Goal: Communication & Community: Ask a question

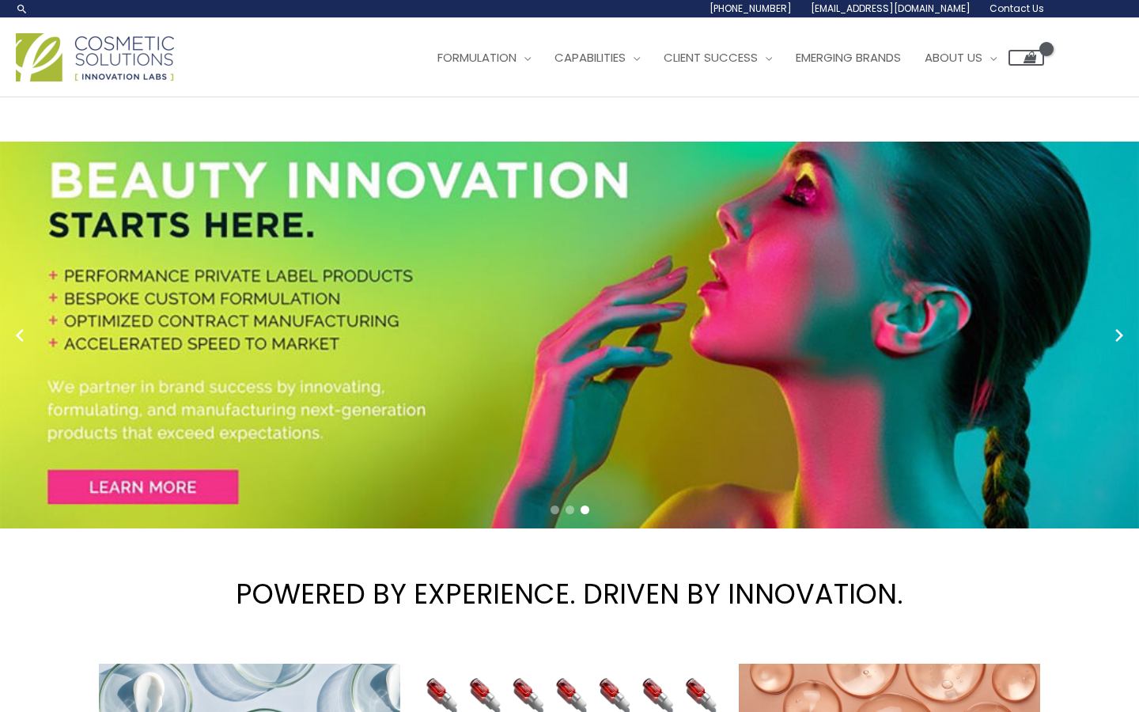
click at [0, 0] on span "Contact Us" at bounding box center [0, 0] width 0 height 0
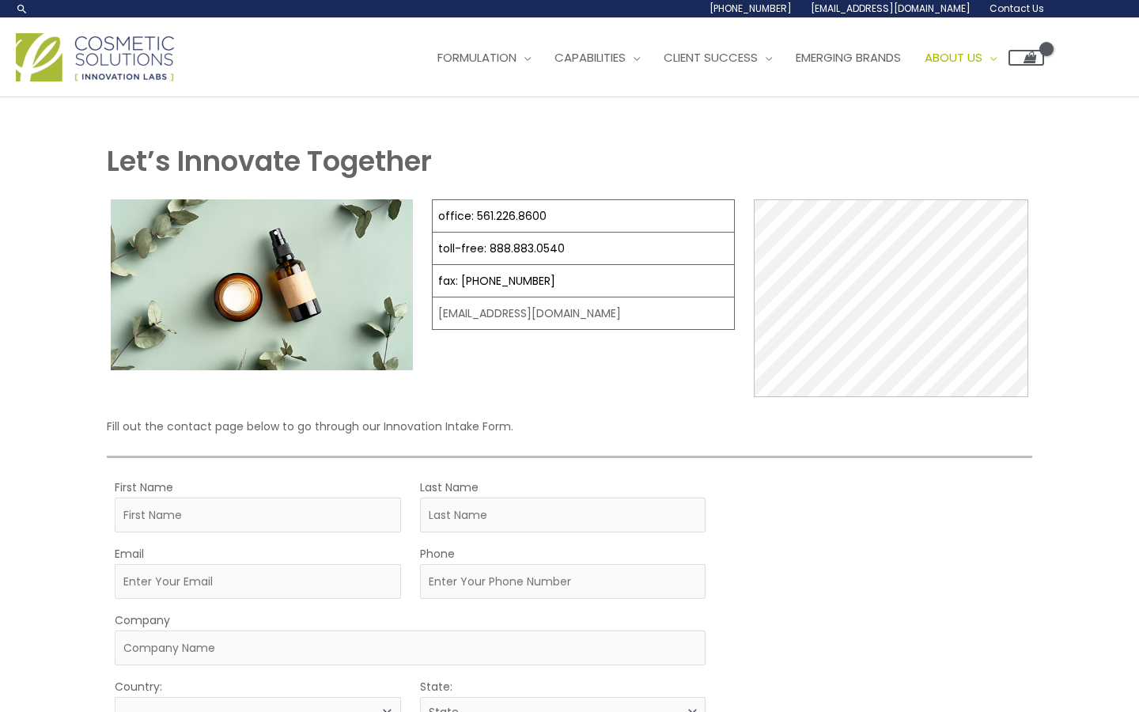
select select
click at [0, 0] on span "Contact Us" at bounding box center [0, 0] width 0 height 0
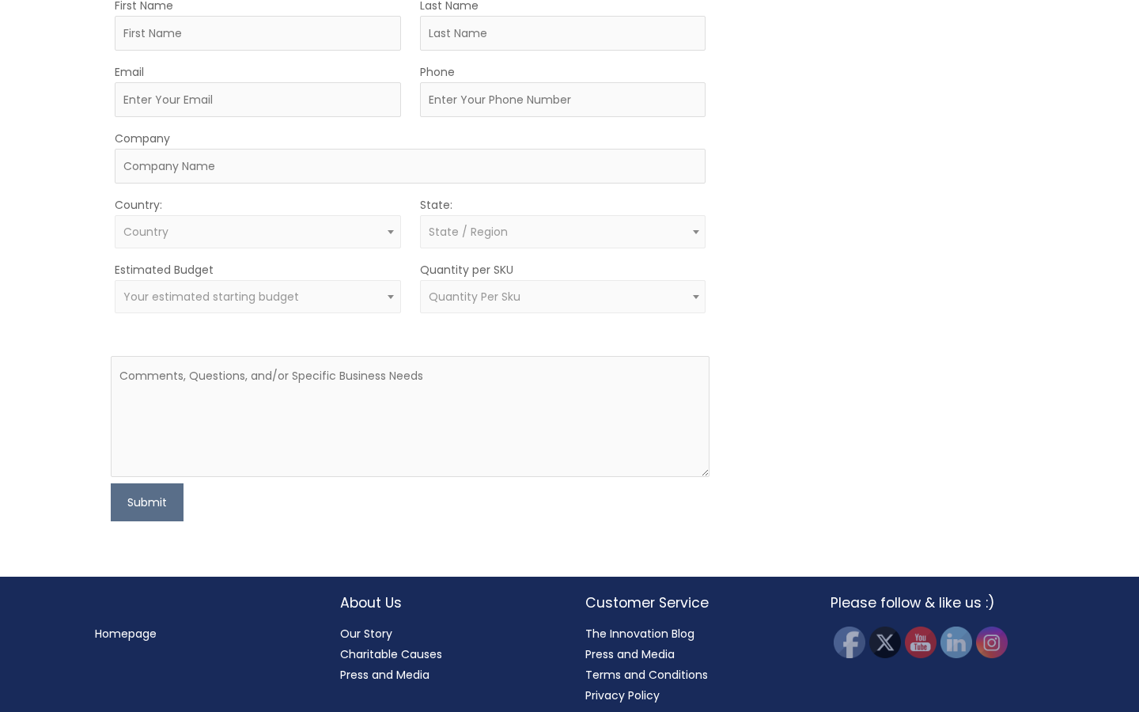
scroll to position [629, 0]
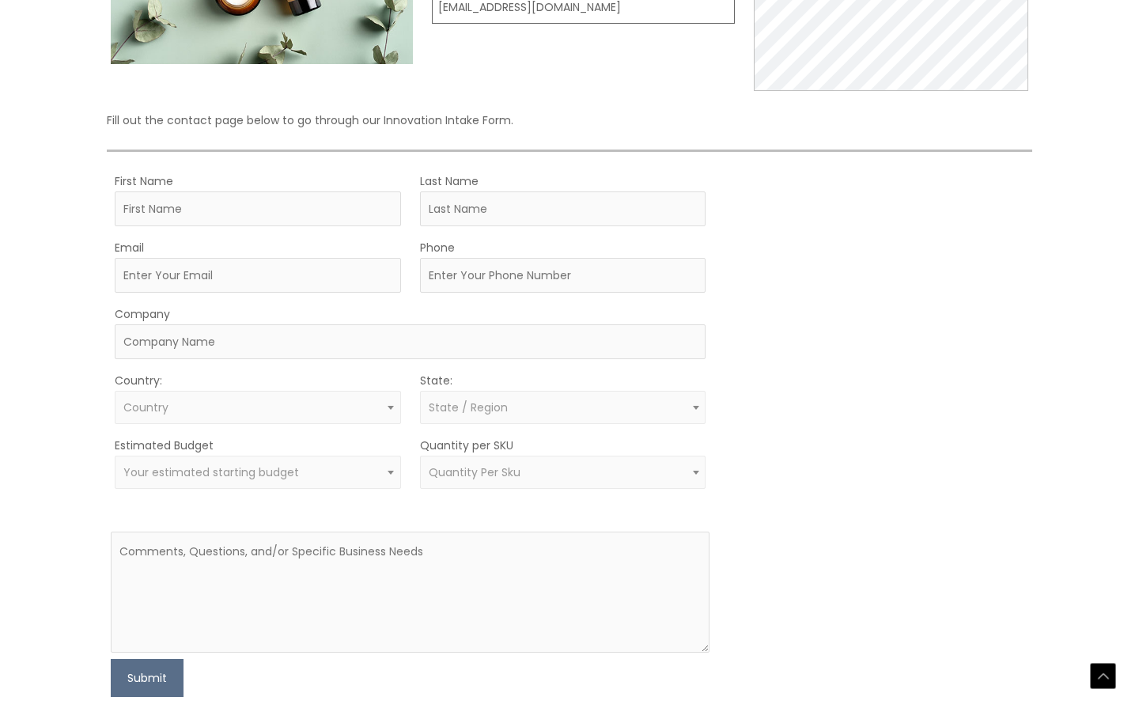
scroll to position [314, 0]
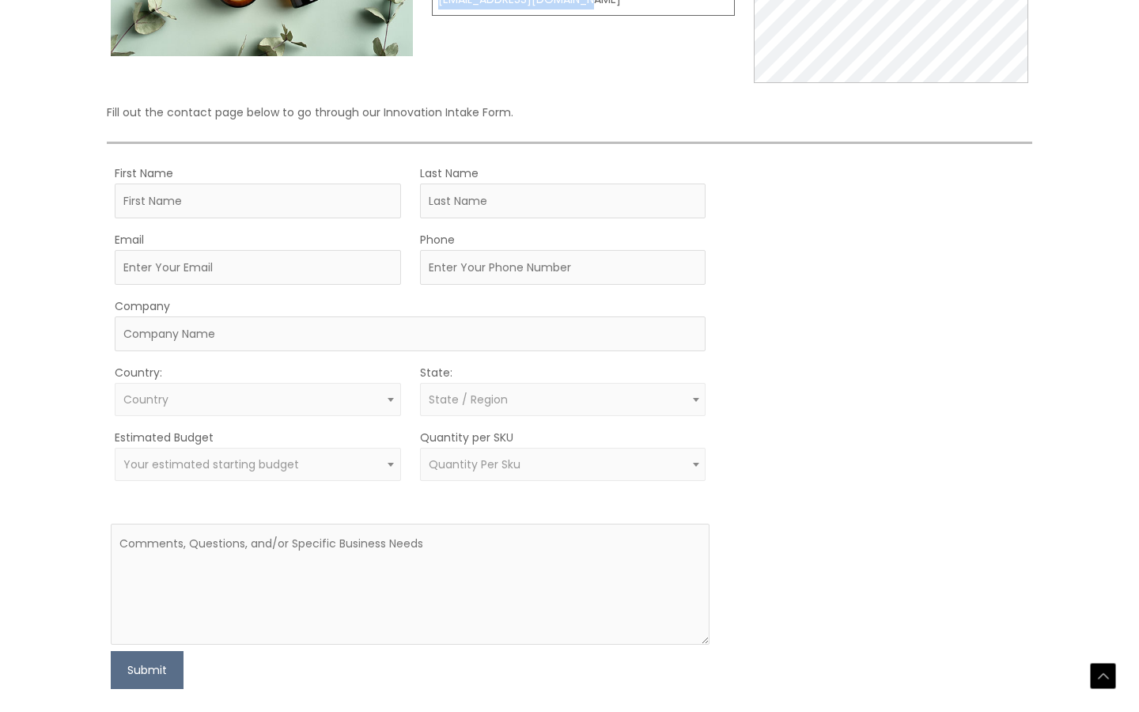
drag, startPoint x: 437, startPoint y: 420, endPoint x: 607, endPoint y: 421, distance: 169.2
click at [607, 16] on td "[EMAIL_ADDRESS][DOMAIN_NAME]" at bounding box center [584, -1] width 302 height 32
copy td "[EMAIL_ADDRESS][DOMAIN_NAME]"
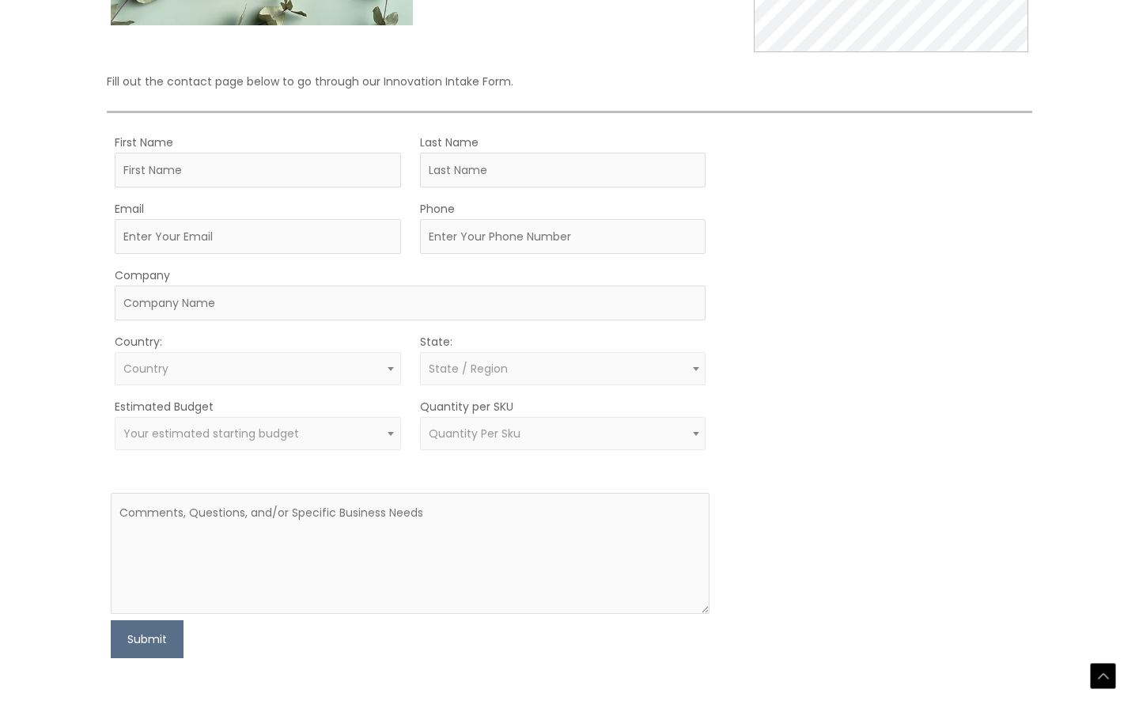
scroll to position [346, 0]
copy td "[EMAIL_ADDRESS][DOMAIN_NAME]"
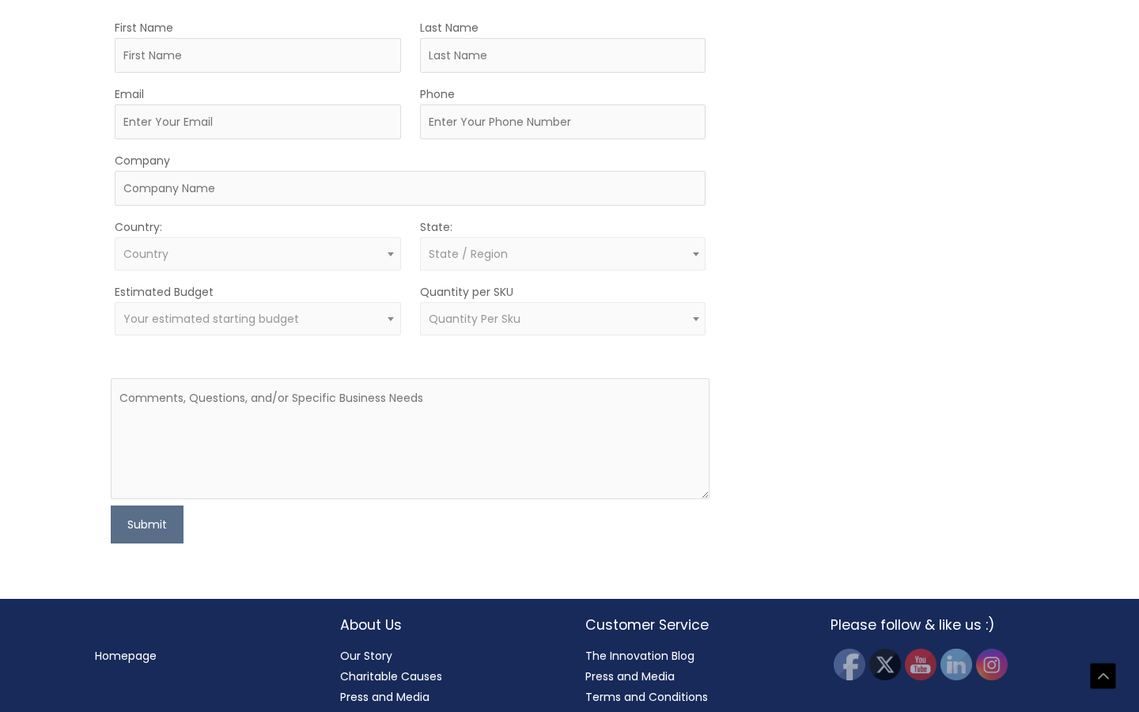
scroll to position [470, 0]
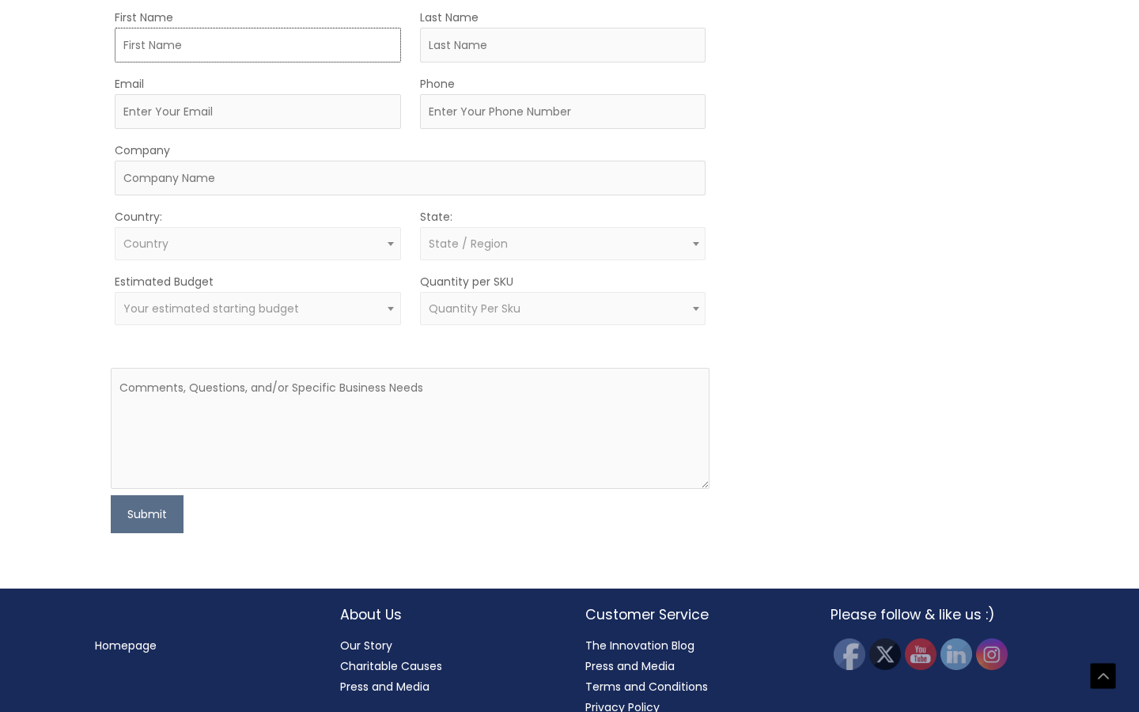
click at [268, 62] on input "First Name" at bounding box center [258, 45] width 286 height 35
type input "Rajkumar"
type input "Katkar"
type input "[EMAIL_ADDRESS][DOMAIN_NAME]"
type input "09967681489"
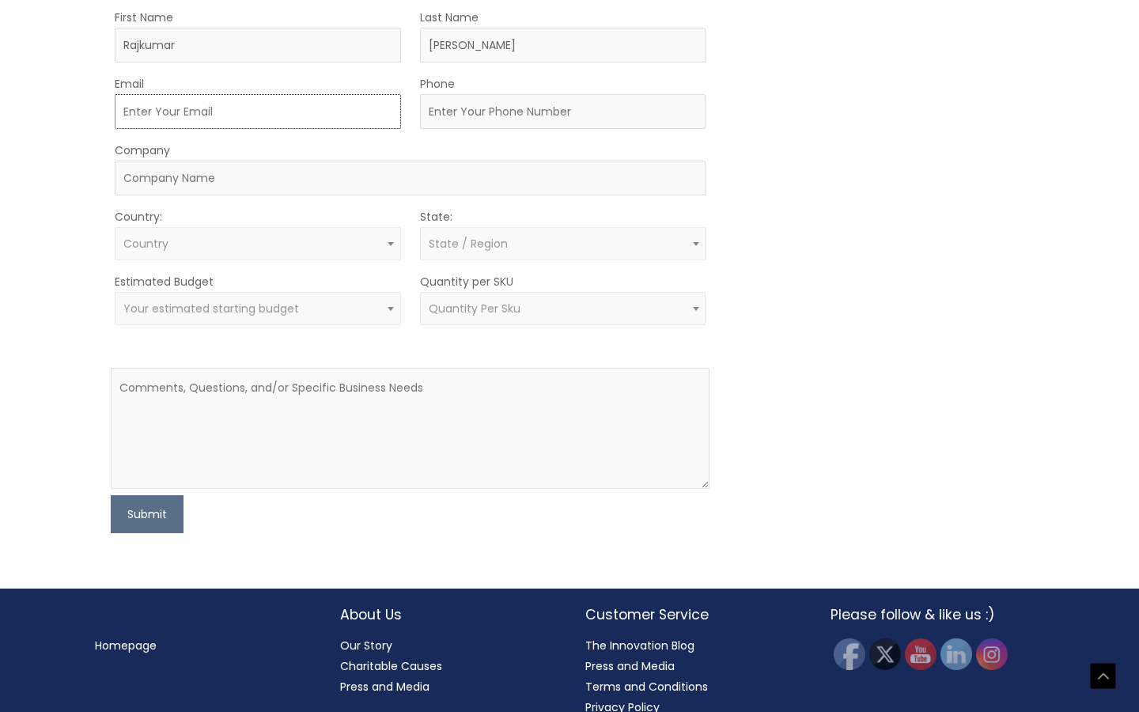
type input "https://risanpharmachem.com/"
select select "India"
select select
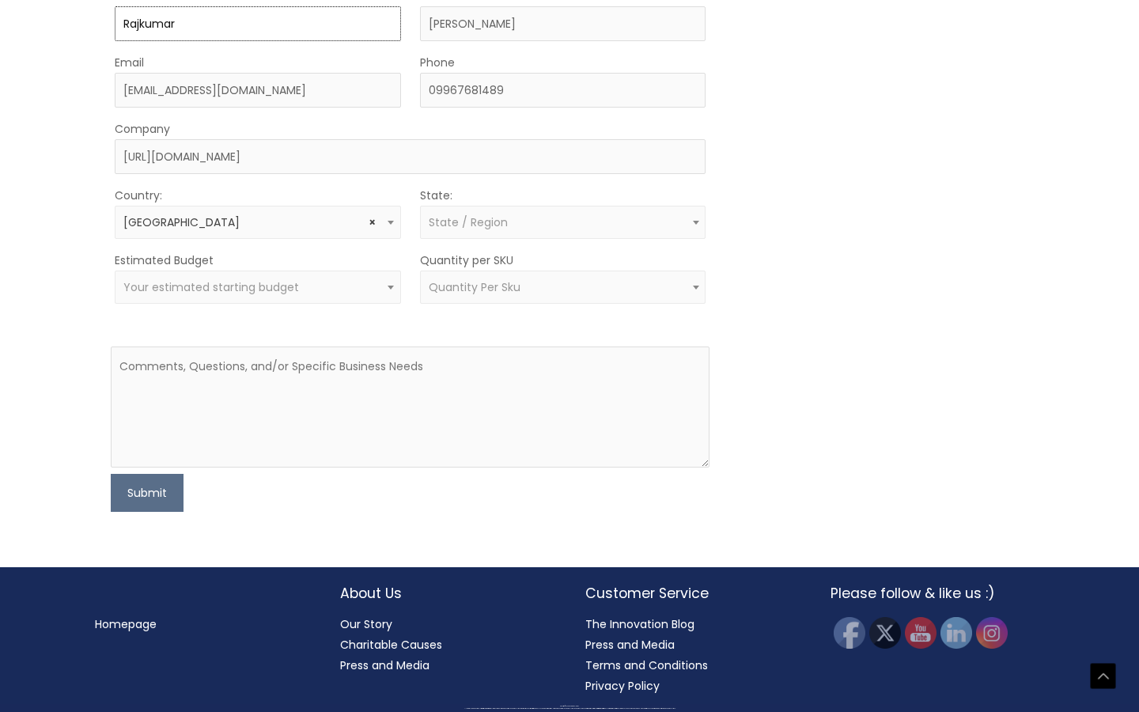
scroll to position [696, 0]
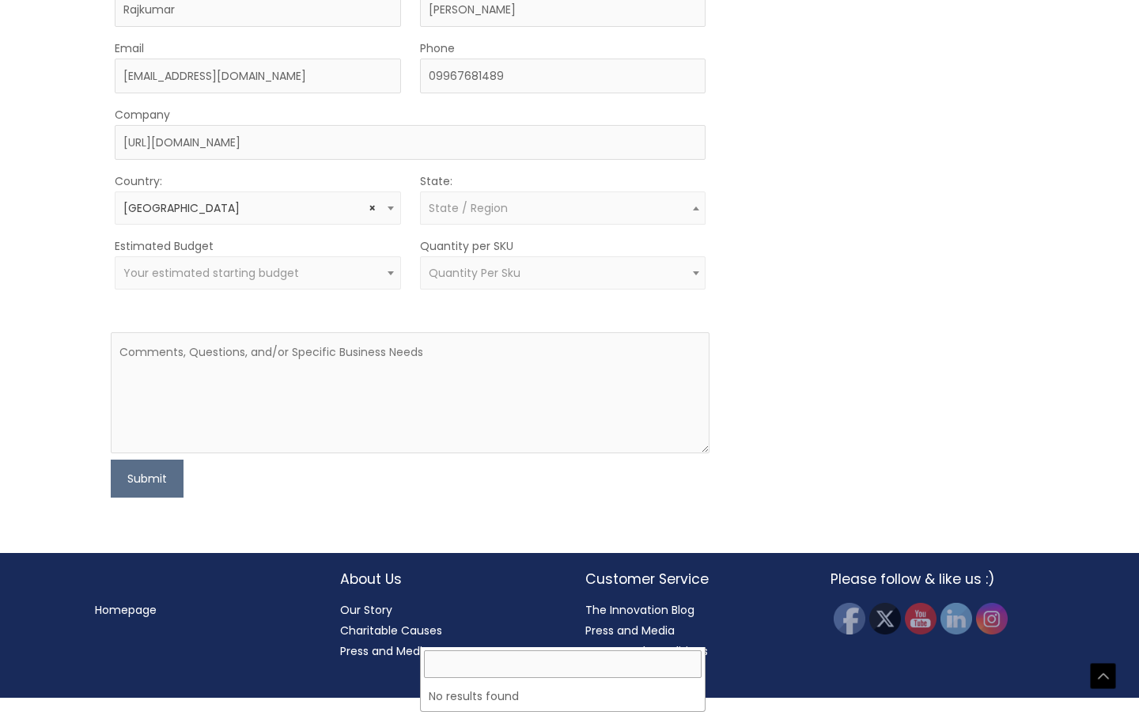
click at [508, 216] on span "State / Region" at bounding box center [563, 208] width 268 height 15
type input "m"
type input "maharashtra"
click at [762, 497] on div "MOQ TRIGGER STEP 2 TRIGGER" at bounding box center [878, 235] width 300 height 526
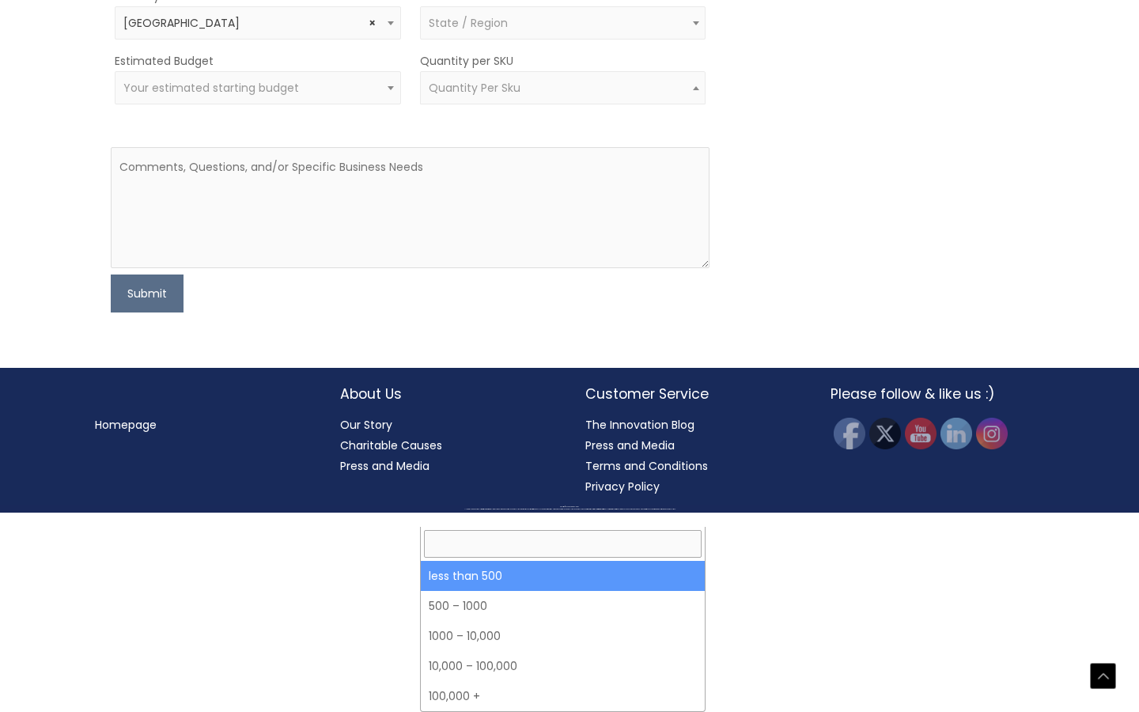
click at [467, 104] on span "Quantity Per Sku" at bounding box center [563, 87] width 286 height 33
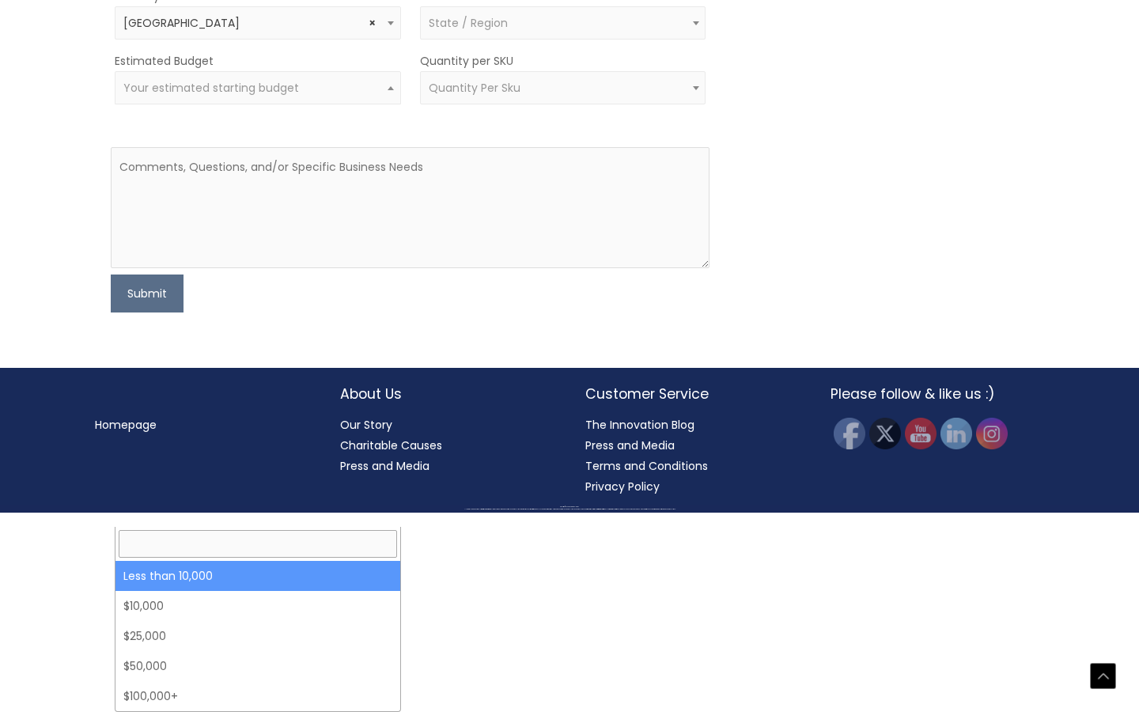
click at [327, 104] on span "Your estimated starting budget" at bounding box center [258, 87] width 286 height 33
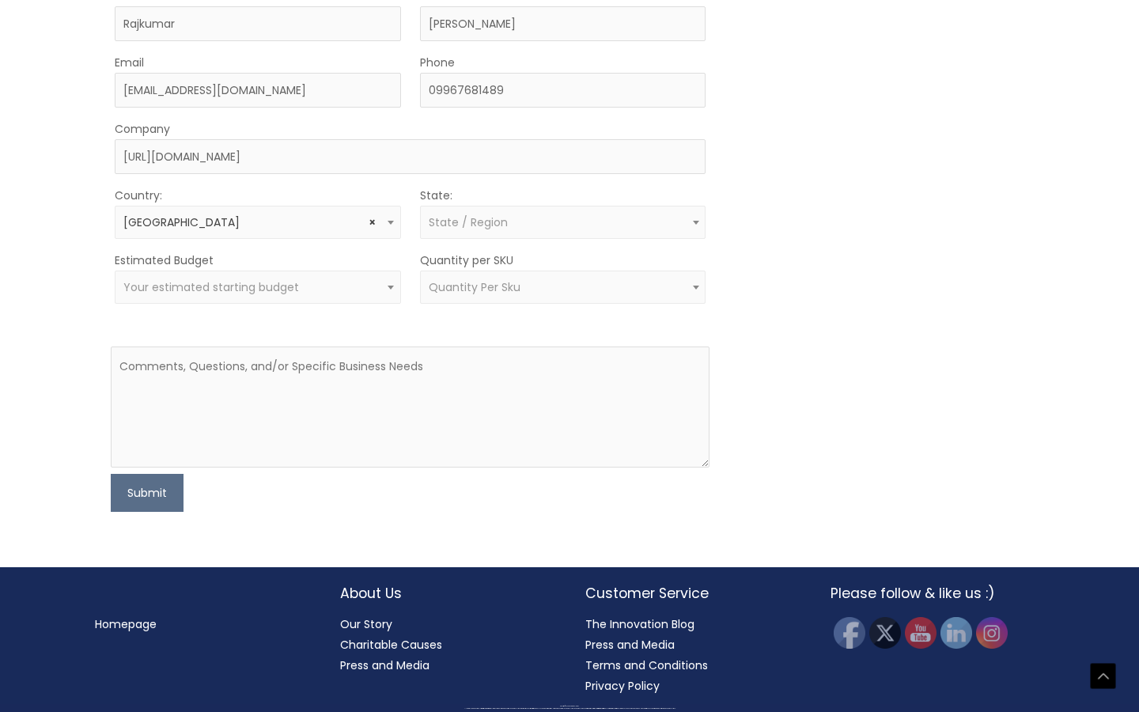
click at [328, 304] on span "Your estimated starting budget" at bounding box center [258, 286] width 286 height 33
click at [331, 467] on textarea at bounding box center [410, 406] width 599 height 121
click at [316, 467] on textarea at bounding box center [410, 406] width 599 height 121
paste textarea "Dear Sir, We have received your inquiry for essential oils and carrier oils. We…"
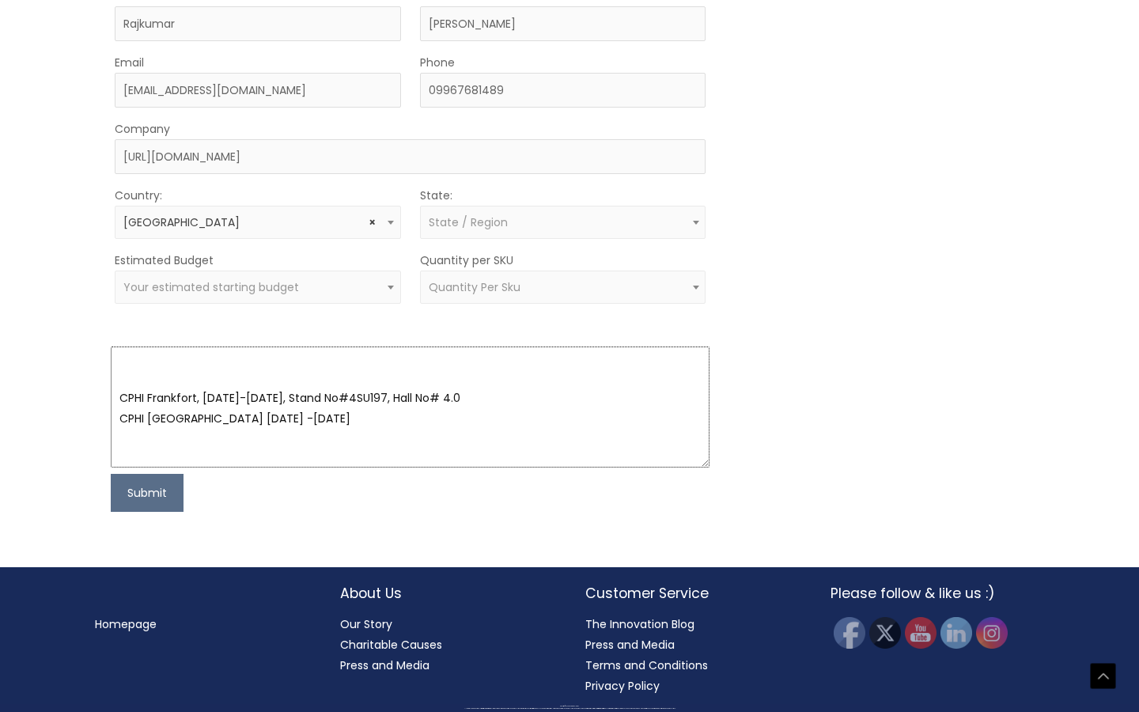
scroll to position [288, 0]
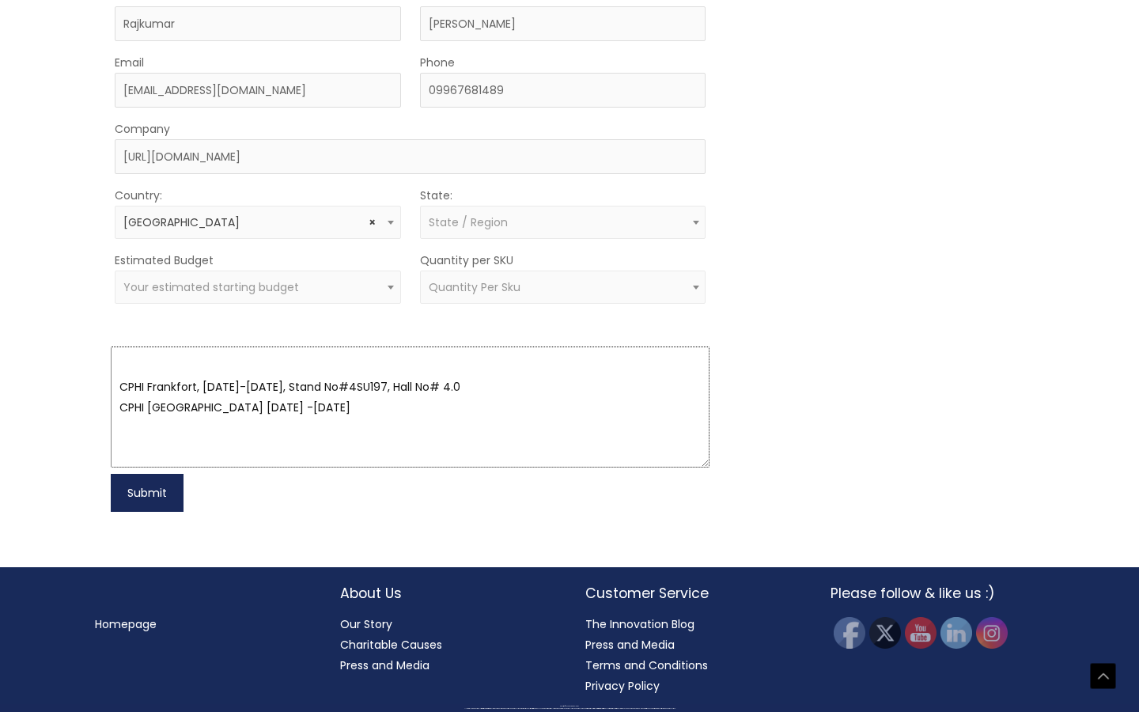
type textarea "Dear Sir, We have received your inquiry for essential oils and carrier oils. We…"
click at [158, 512] on button "Submit" at bounding box center [147, 493] width 73 height 38
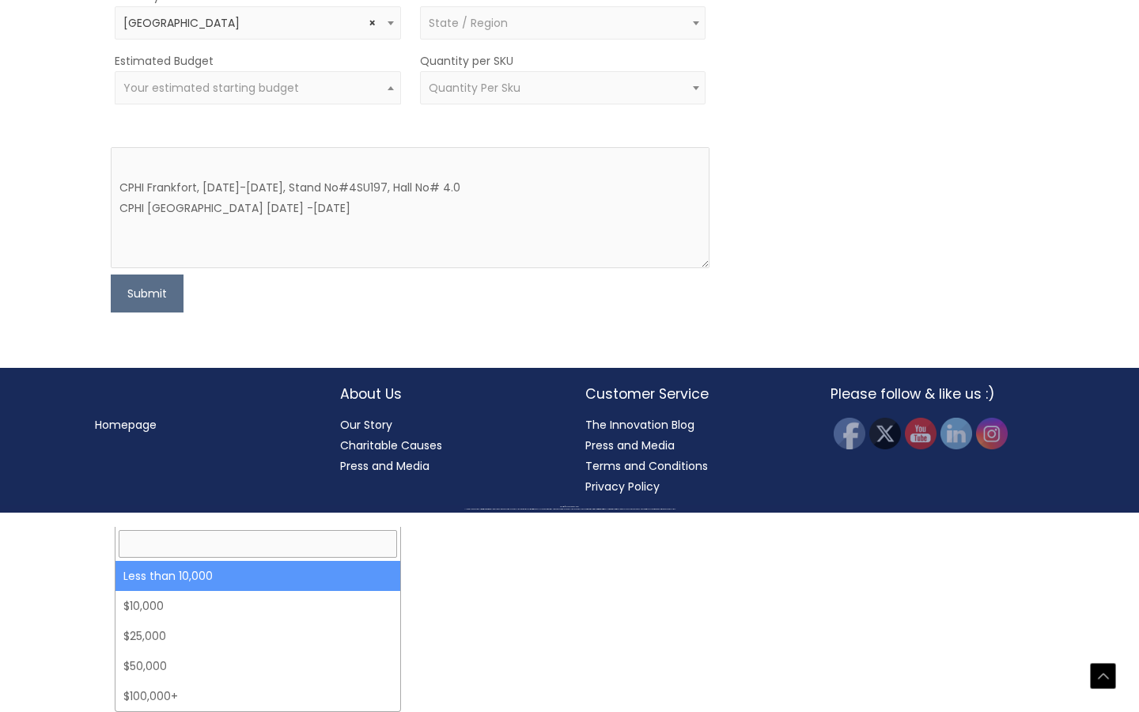
click at [225, 96] on span "Your estimated starting budget" at bounding box center [211, 88] width 176 height 16
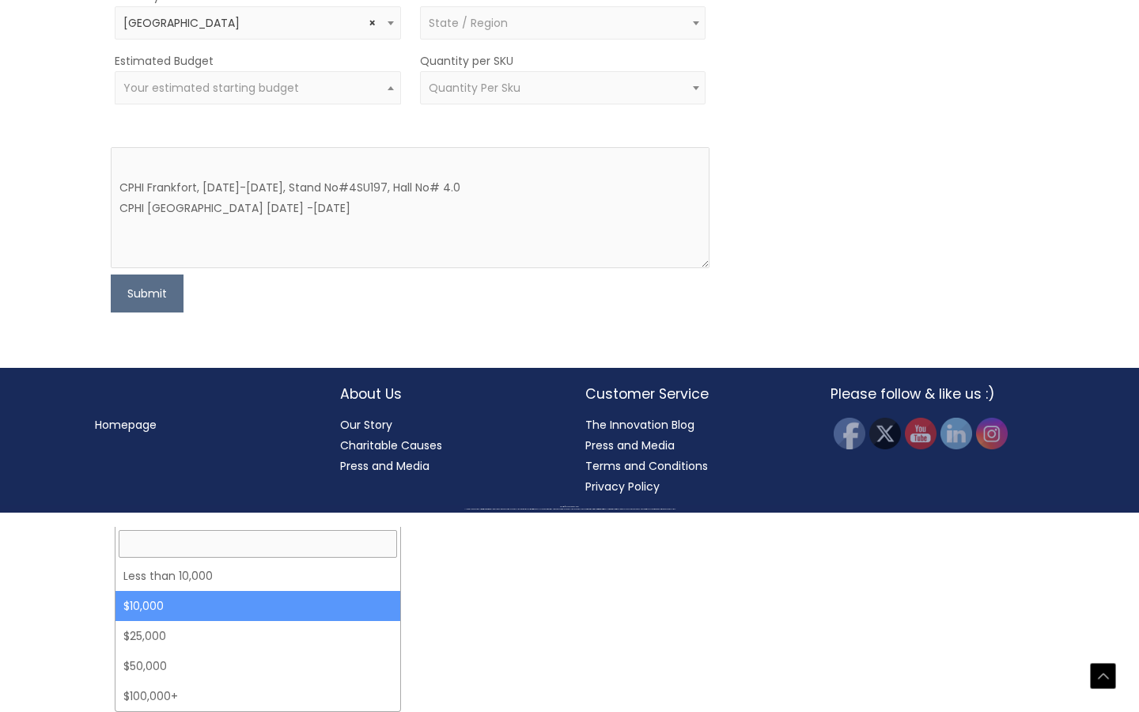
select select "10000"
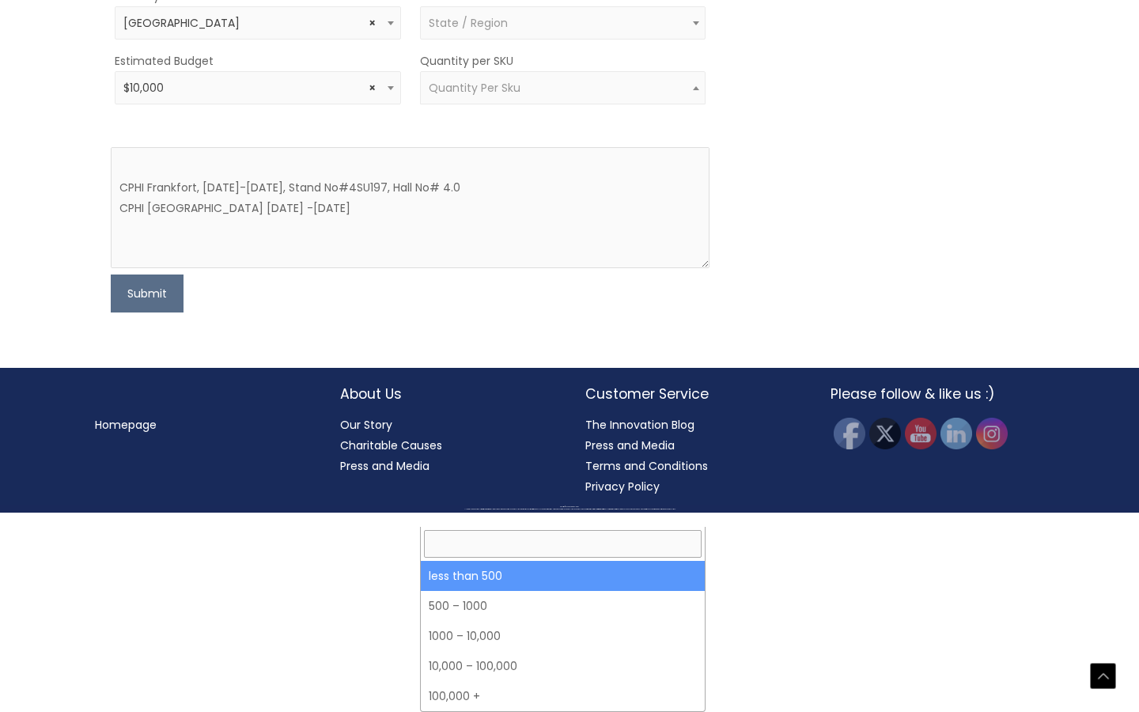
click at [480, 104] on span "Quantity Per Sku" at bounding box center [563, 87] width 286 height 33
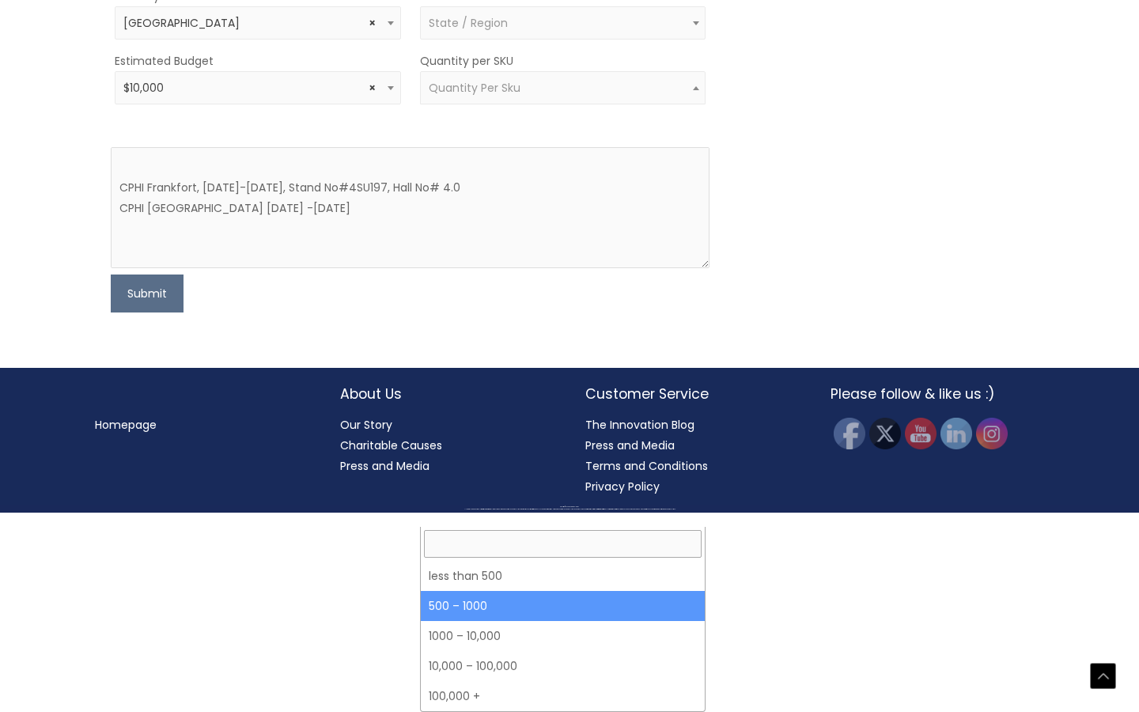
select select "8"
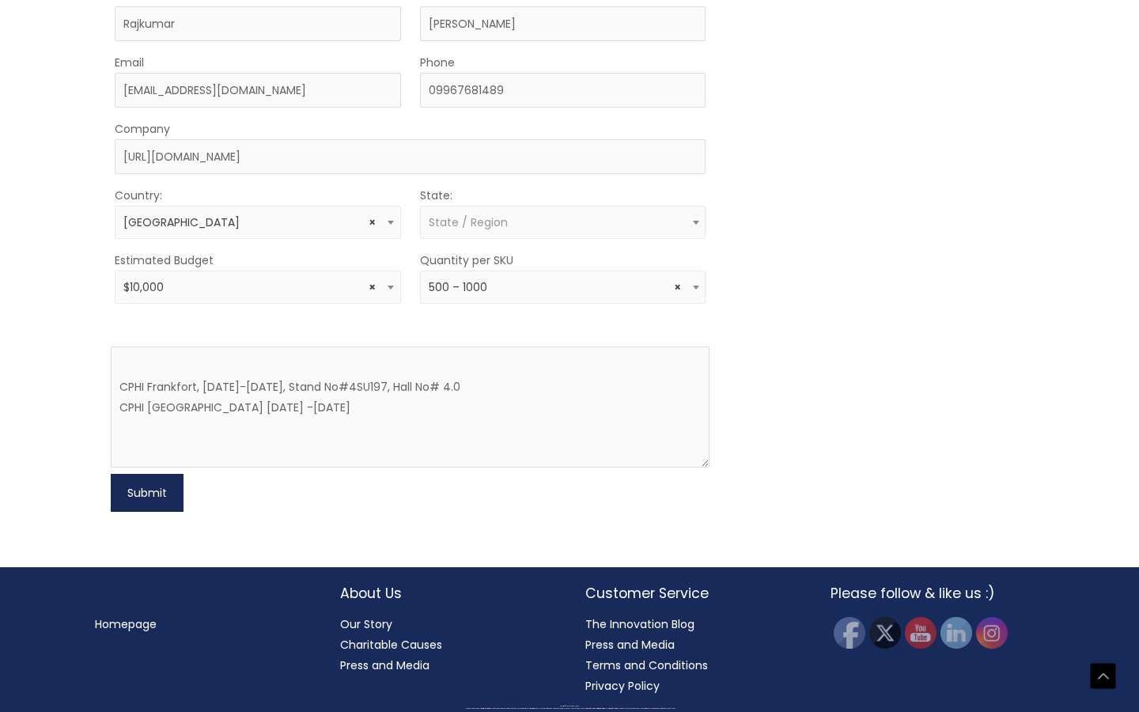
click at [162, 512] on button "Submit" at bounding box center [147, 493] width 73 height 38
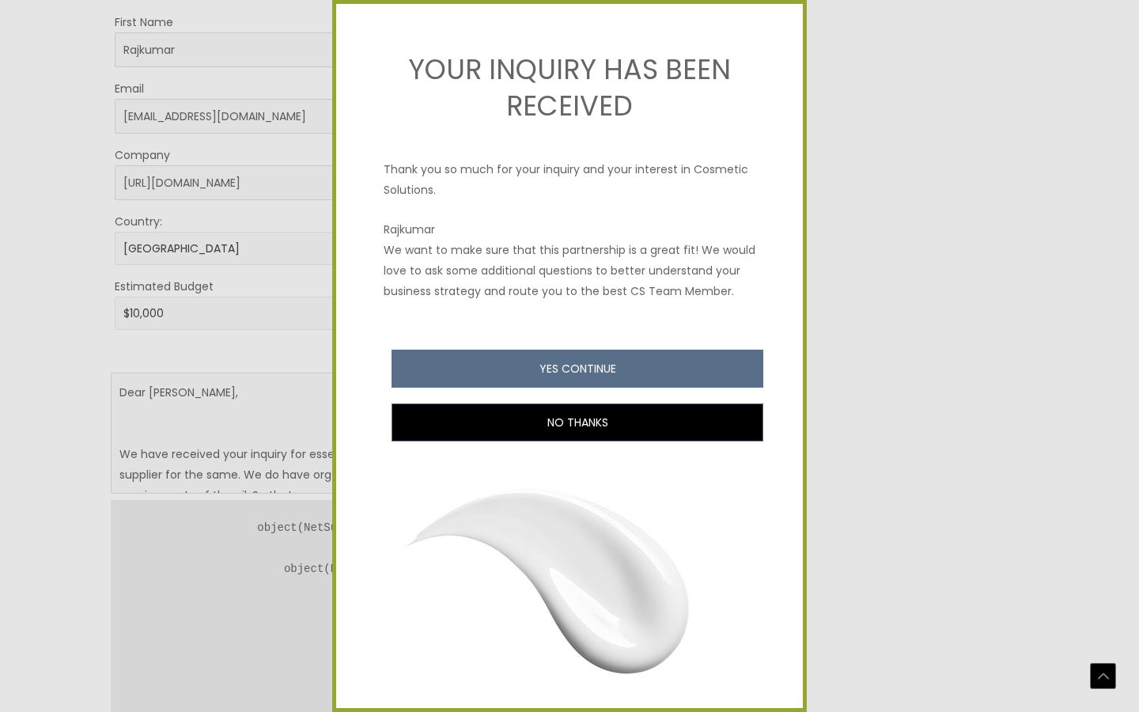
scroll to position [463, 0]
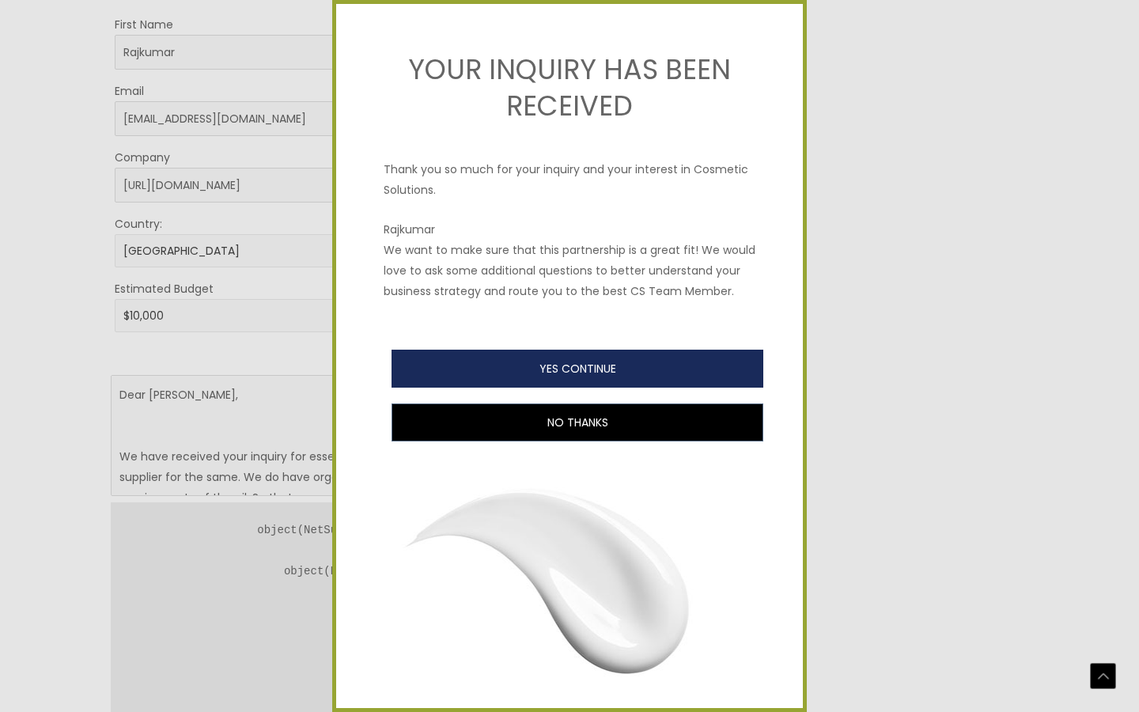
click at [597, 381] on button "YES CONTINUE" at bounding box center [577, 369] width 372 height 38
click at [595, 372] on button "YES CONTINUE" at bounding box center [577, 369] width 372 height 38
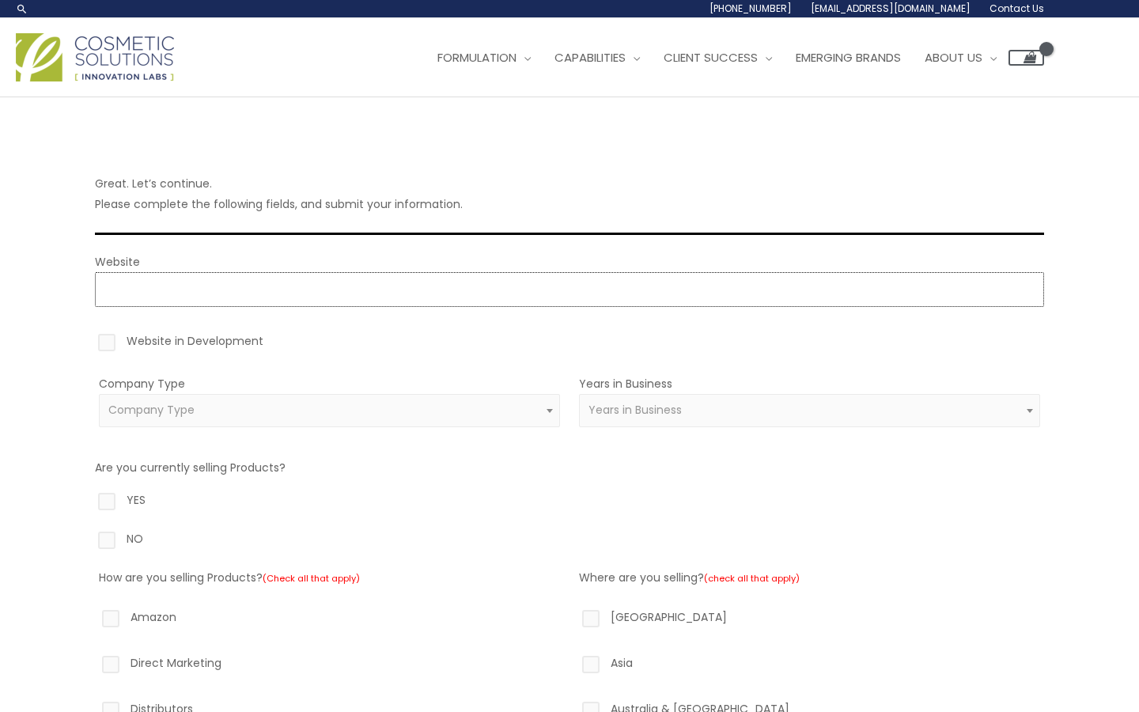
click at [232, 296] on input "Website" at bounding box center [569, 289] width 949 height 35
type input "http://risanpharmachem.com/"
click at [103, 336] on label "Website in Development" at bounding box center [569, 344] width 949 height 27
click at [89, 336] on input "Website in Development" at bounding box center [84, 336] width 10 height 10
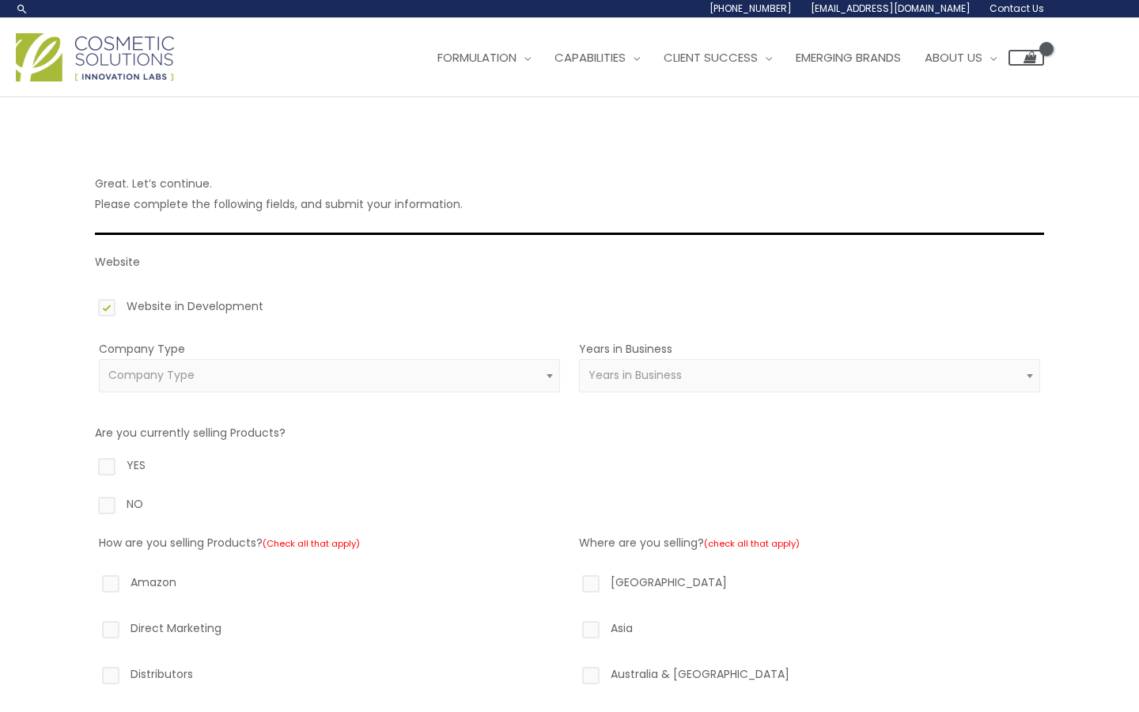
click at [108, 314] on label "Website in Development" at bounding box center [569, 309] width 949 height 27
click at [89, 306] on input "Website in Development" at bounding box center [84, 301] width 10 height 10
checkbox input "false"
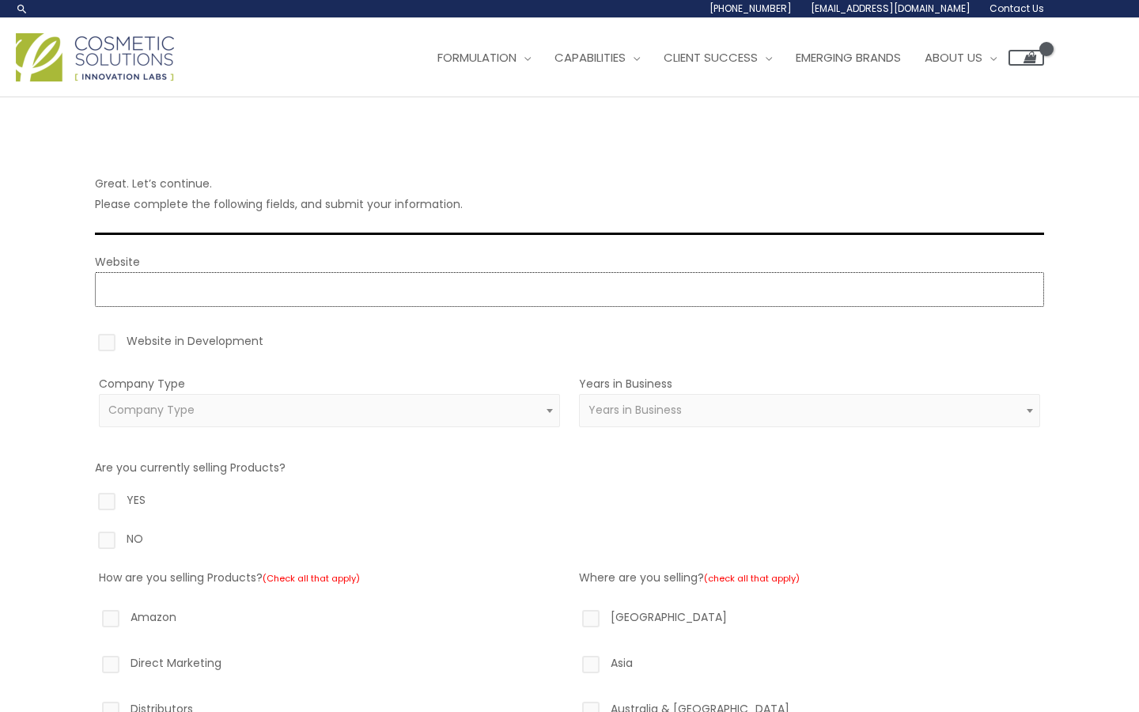
click at [130, 294] on input "Website" at bounding box center [569, 289] width 949 height 35
type input "http://risanpharmachem.com/"
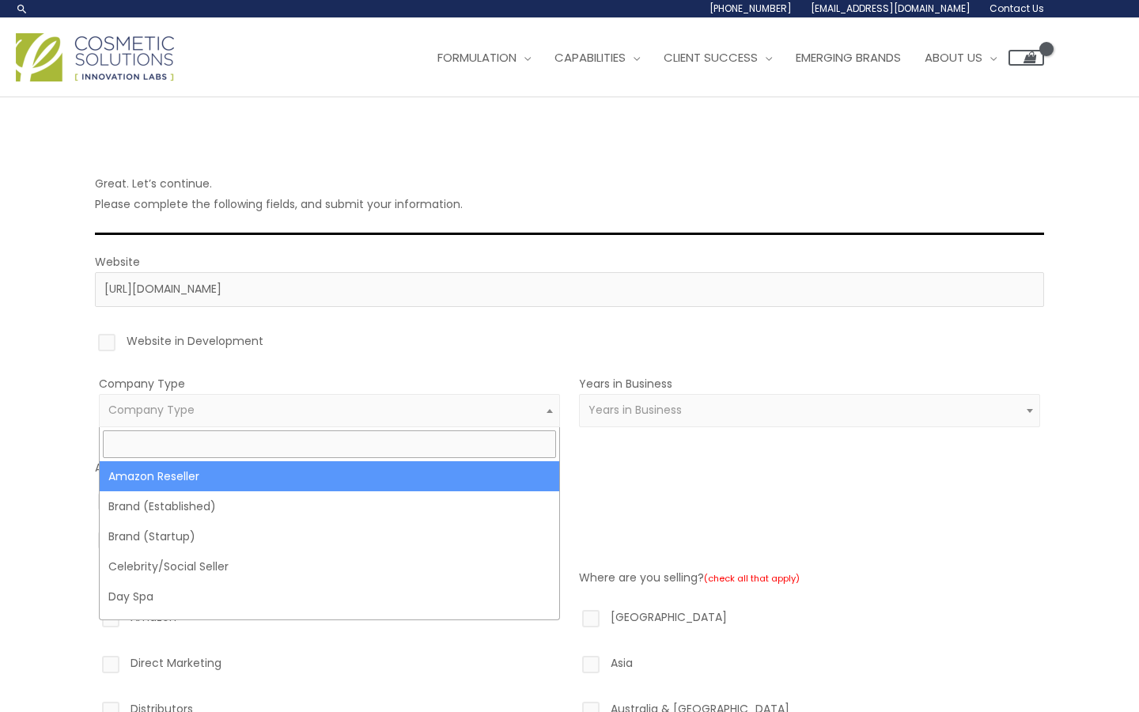
click at [233, 398] on span "Company Type" at bounding box center [329, 410] width 461 height 33
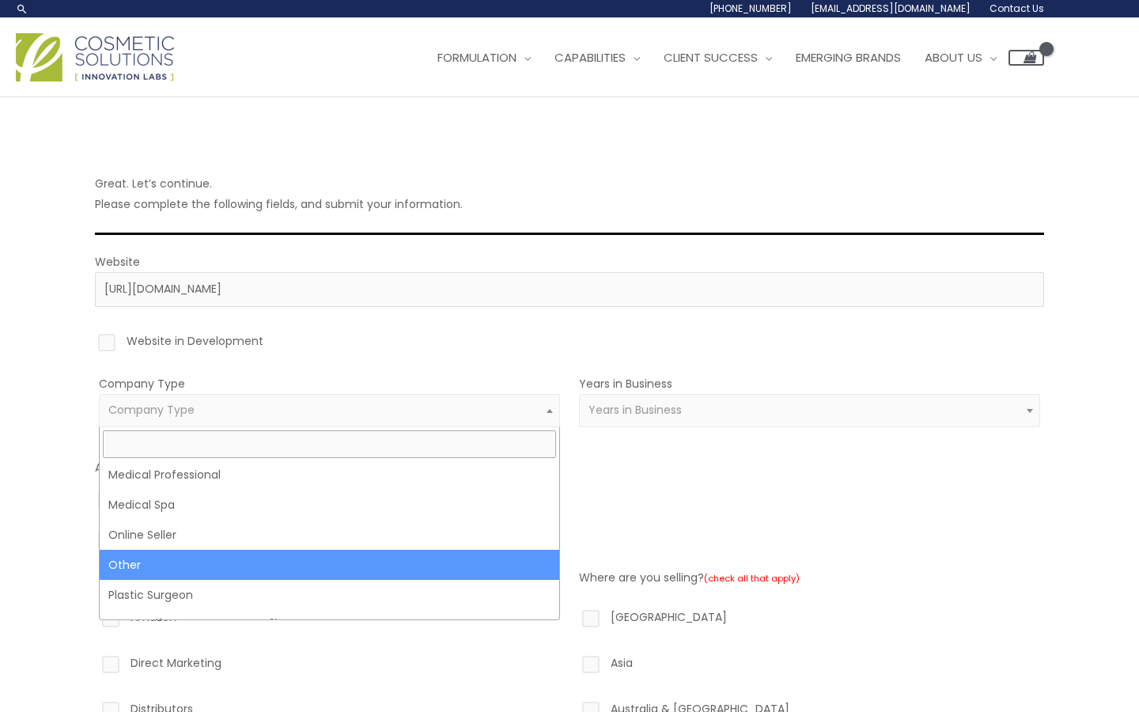
scroll to position [331, 0]
select select "4"
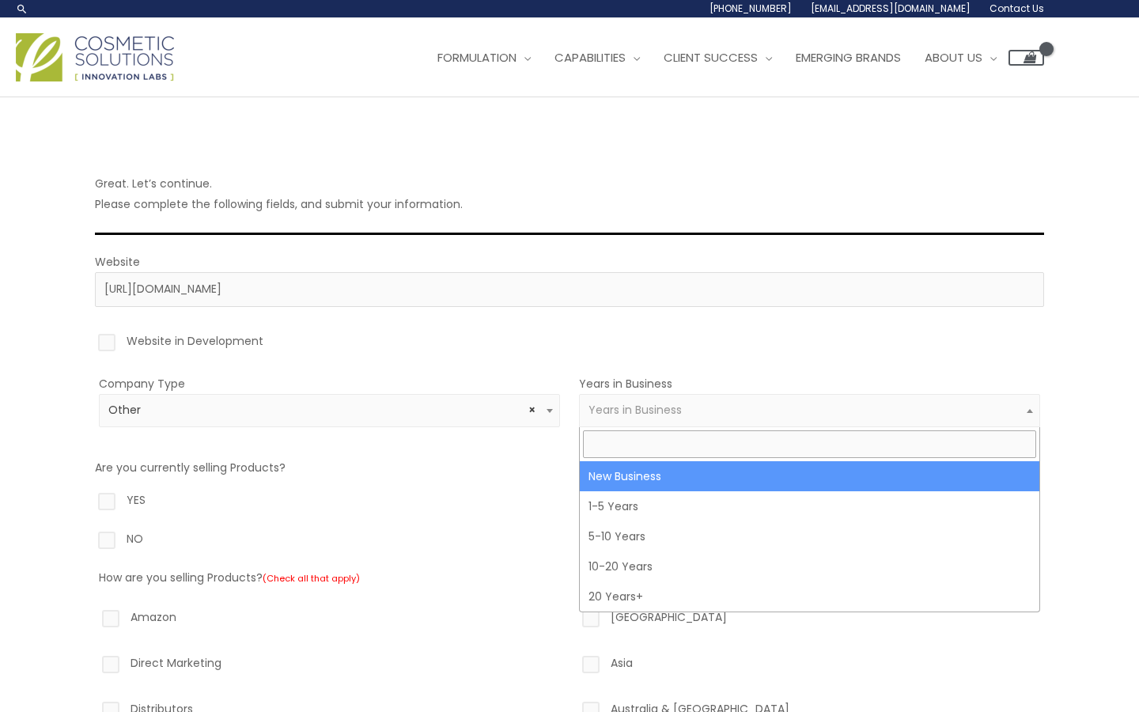
click at [634, 407] on span "Years in Business" at bounding box center [634, 410] width 93 height 16
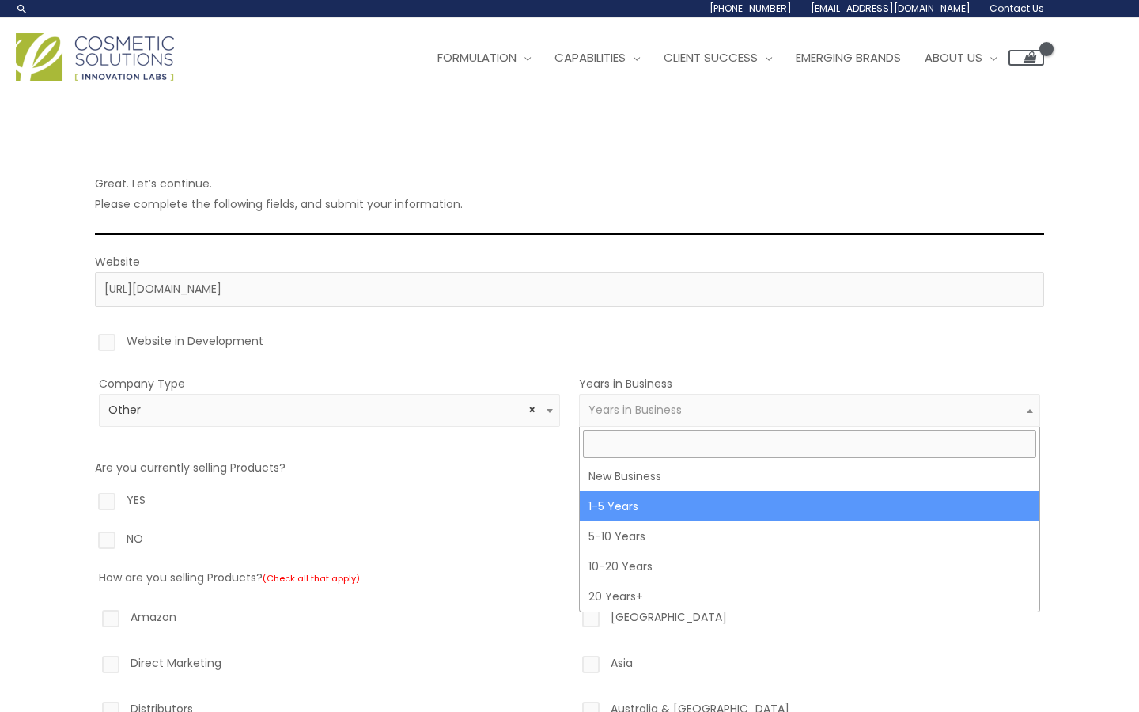
select select "2"
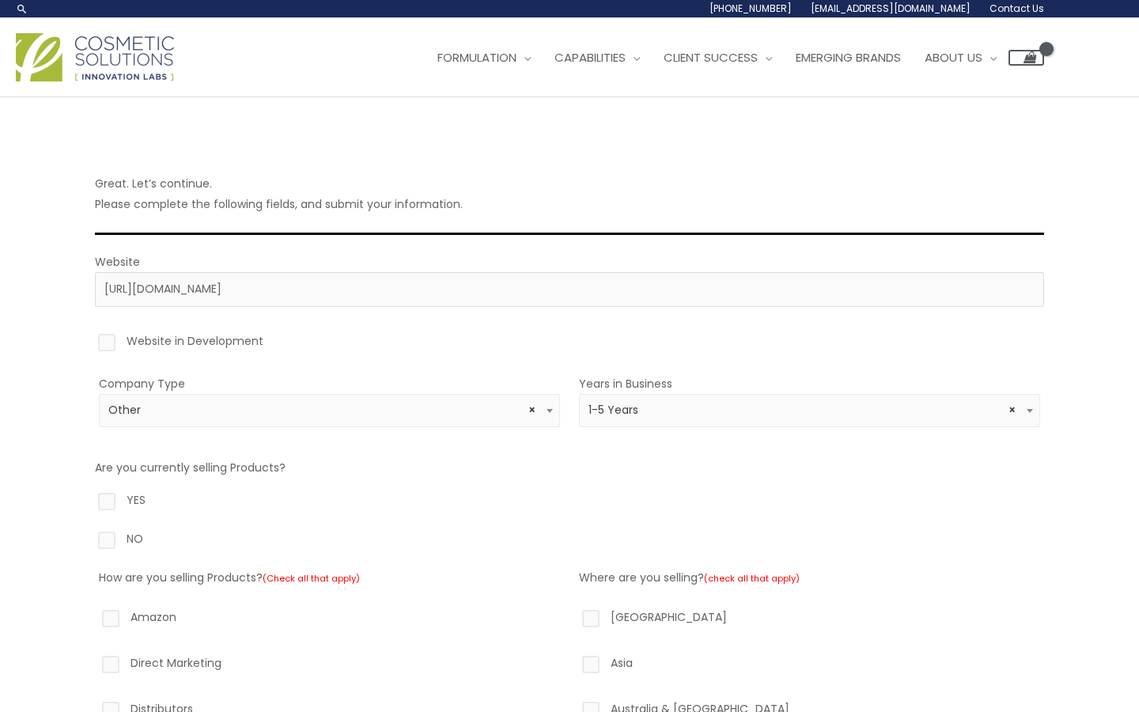
click at [111, 496] on label "YES" at bounding box center [569, 502] width 949 height 27
click at [89, 496] on input "YES" at bounding box center [84, 494] width 10 height 10
radio input "true"
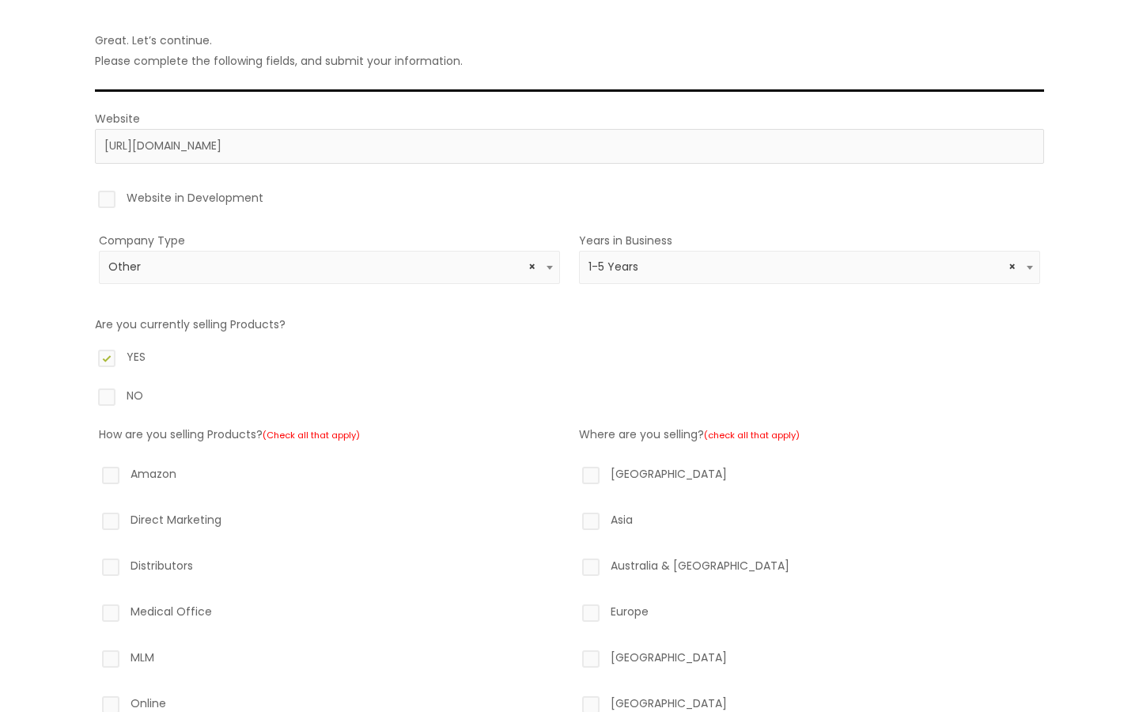
scroll to position [149, 0]
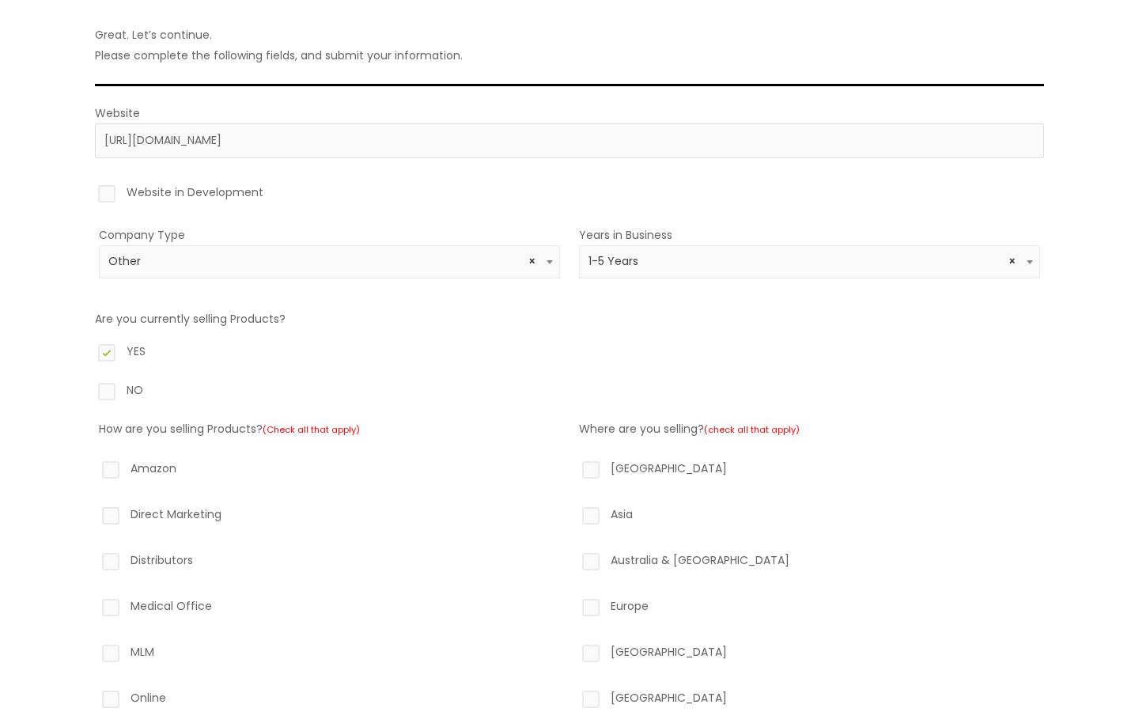
click at [106, 510] on label "Direct Marketing" at bounding box center [329, 517] width 461 height 27
click at [93, 510] on input "Direct Marketing" at bounding box center [88, 509] width 10 height 10
checkbox input "true"
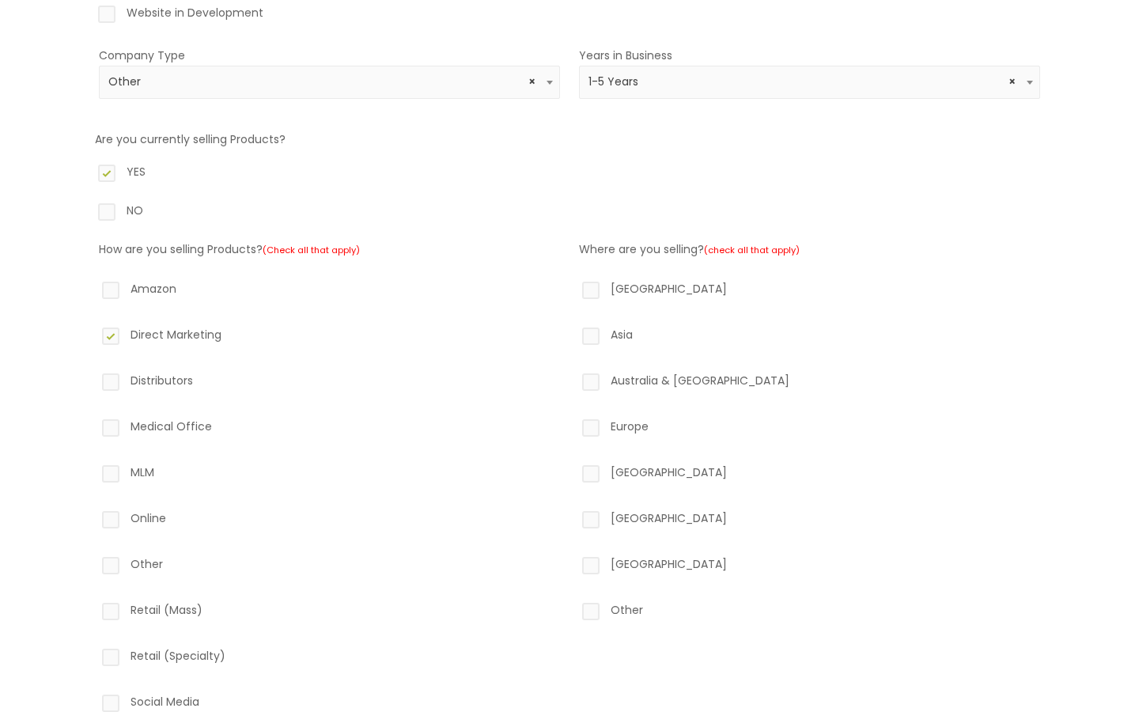
scroll to position [428, 0]
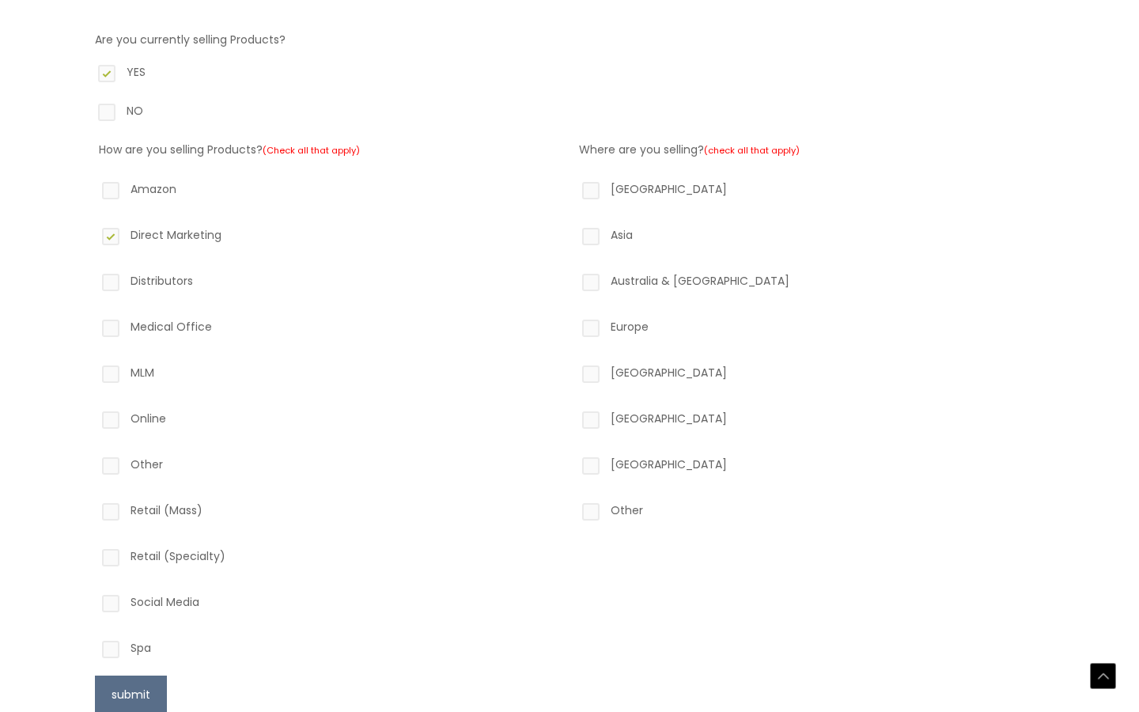
click at [592, 194] on label "North America" at bounding box center [809, 192] width 461 height 27
click at [573, 189] on input "North America" at bounding box center [568, 184] width 10 height 10
checkbox input "true"
click at [591, 238] on label "Asia" at bounding box center [809, 238] width 461 height 27
click at [573, 235] on input "Asia" at bounding box center [568, 230] width 10 height 10
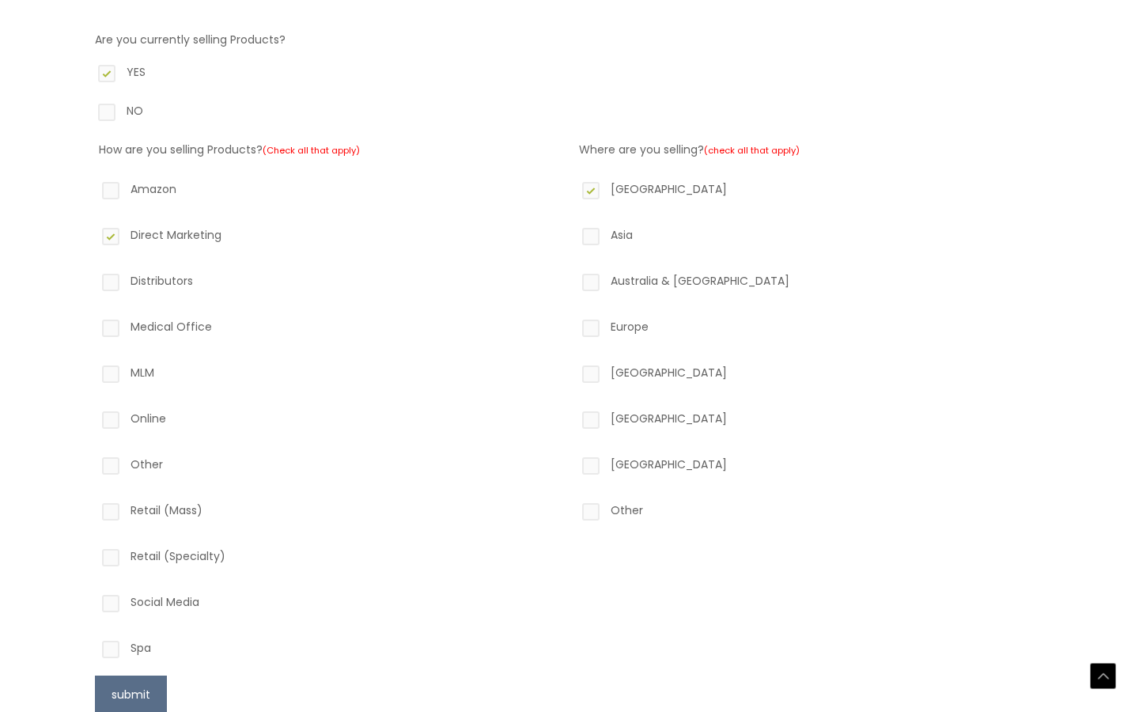
checkbox input "true"
click at [591, 293] on label "Australia & New Zealand" at bounding box center [809, 283] width 461 height 27
click at [573, 281] on input "Australia & New Zealand" at bounding box center [568, 275] width 10 height 10
checkbox input "true"
click at [589, 322] on label "Europe" at bounding box center [809, 329] width 461 height 27
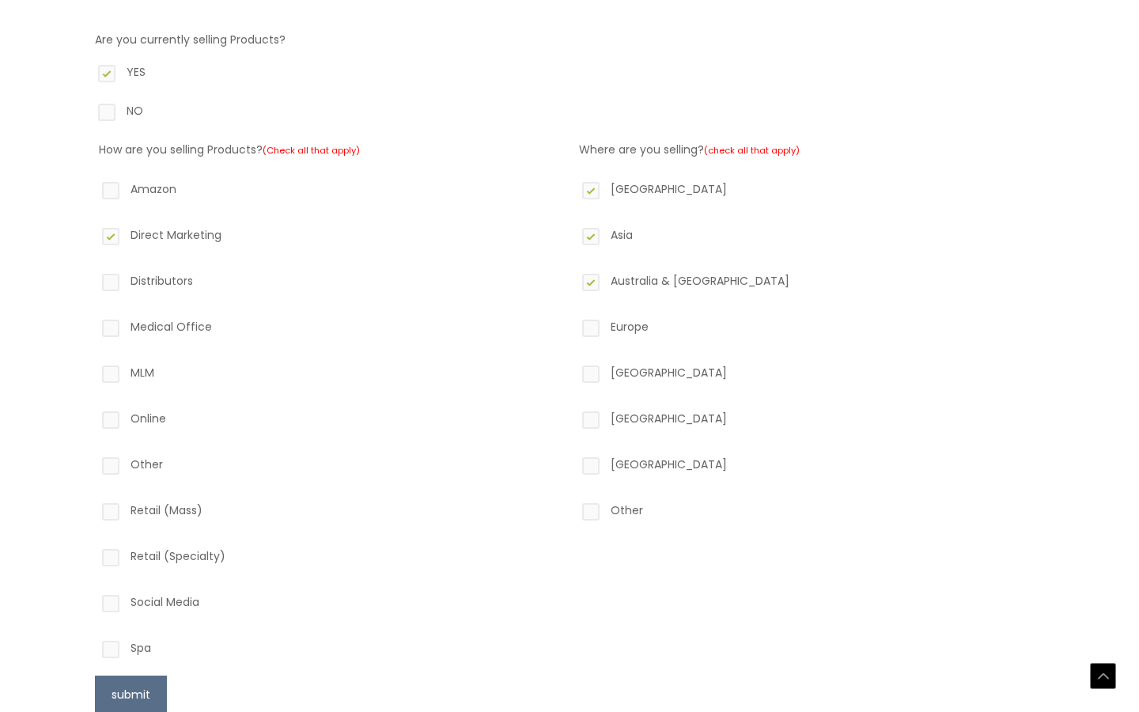
click at [573, 322] on input "Europe" at bounding box center [568, 321] width 10 height 10
checkbox input "true"
click at [593, 373] on label "Africa" at bounding box center [809, 375] width 461 height 27
click at [573, 372] on input "Africa" at bounding box center [568, 367] width 10 height 10
checkbox input "true"
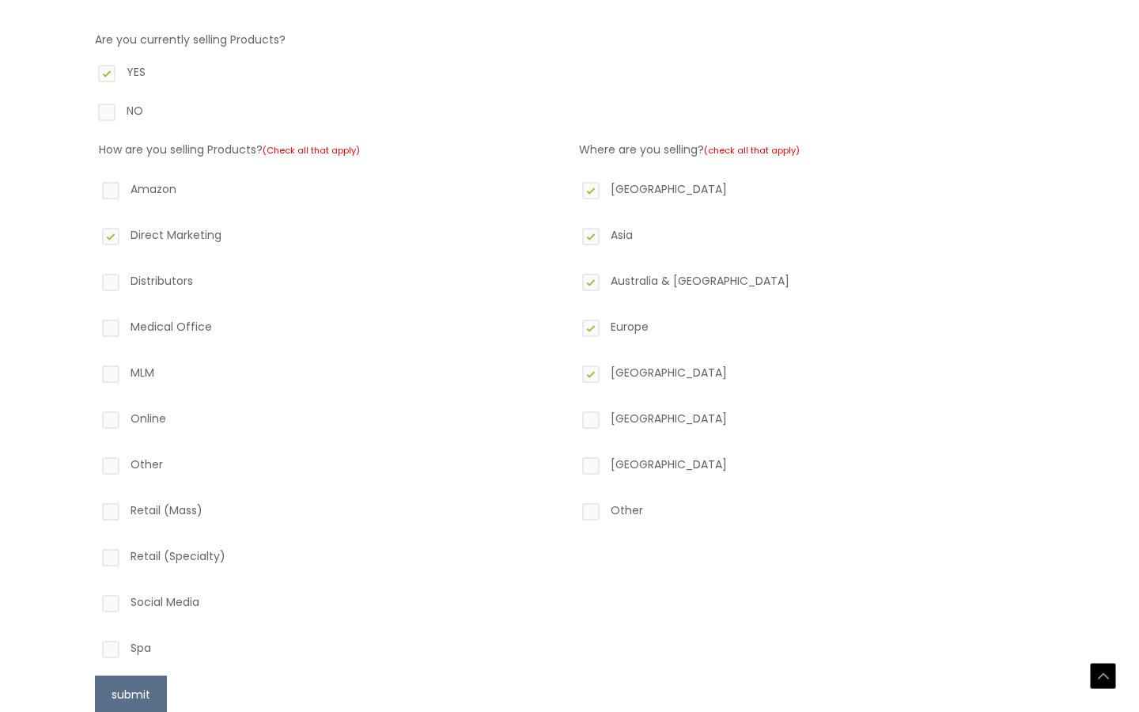
click at [593, 425] on label "South America" at bounding box center [809, 421] width 461 height 27
click at [573, 418] on input "South America" at bounding box center [568, 413] width 10 height 10
checkbox input "true"
click at [591, 463] on label "Middle East" at bounding box center [809, 467] width 461 height 27
click at [573, 463] on input "Middle East" at bounding box center [568, 459] width 10 height 10
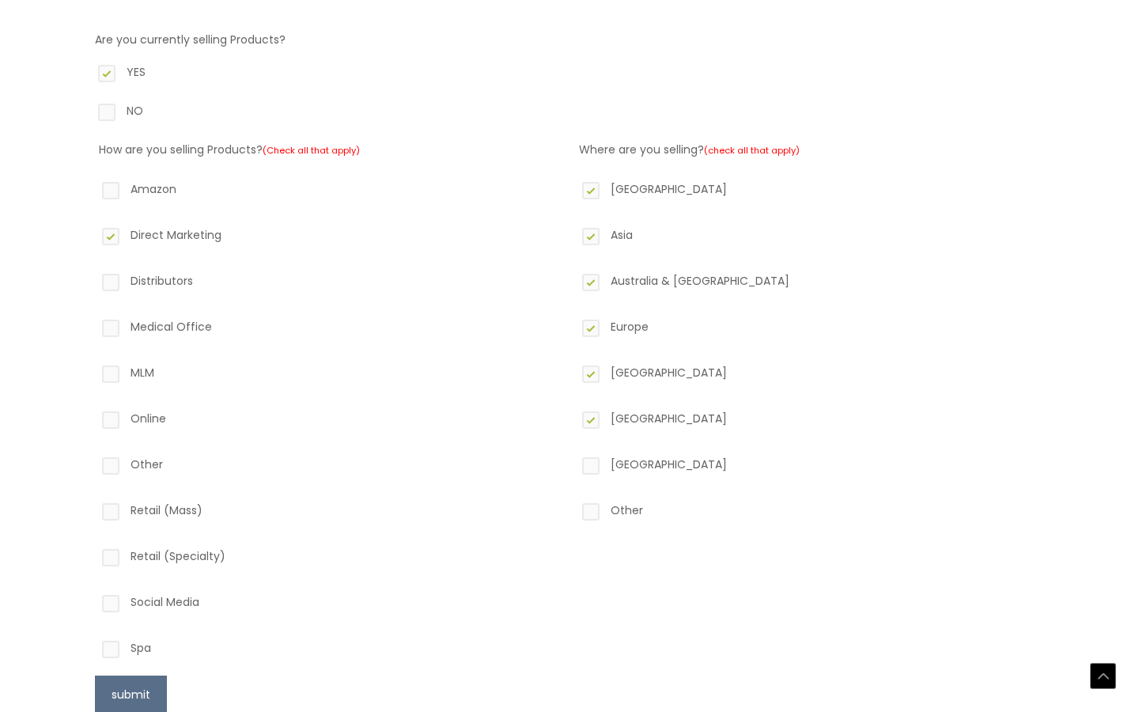
checkbox input "true"
click at [591, 510] on label "Other" at bounding box center [809, 513] width 461 height 27
click at [573, 510] on input "Other" at bounding box center [568, 505] width 10 height 10
checkbox input "true"
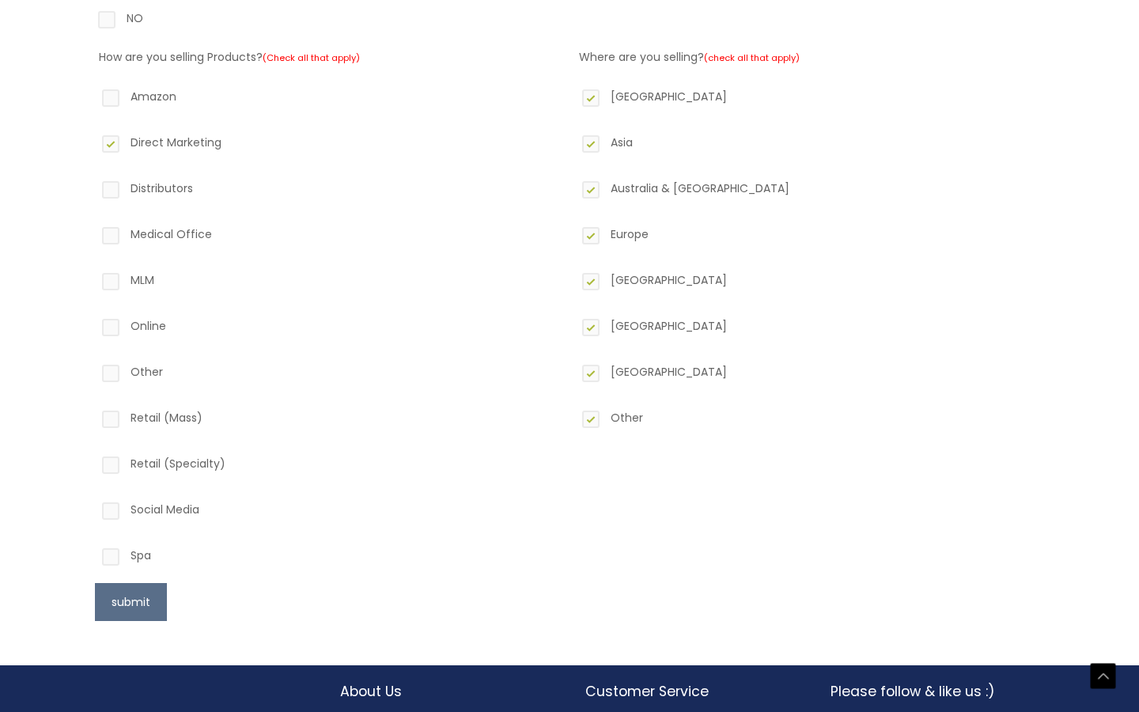
scroll to position [537, 0]
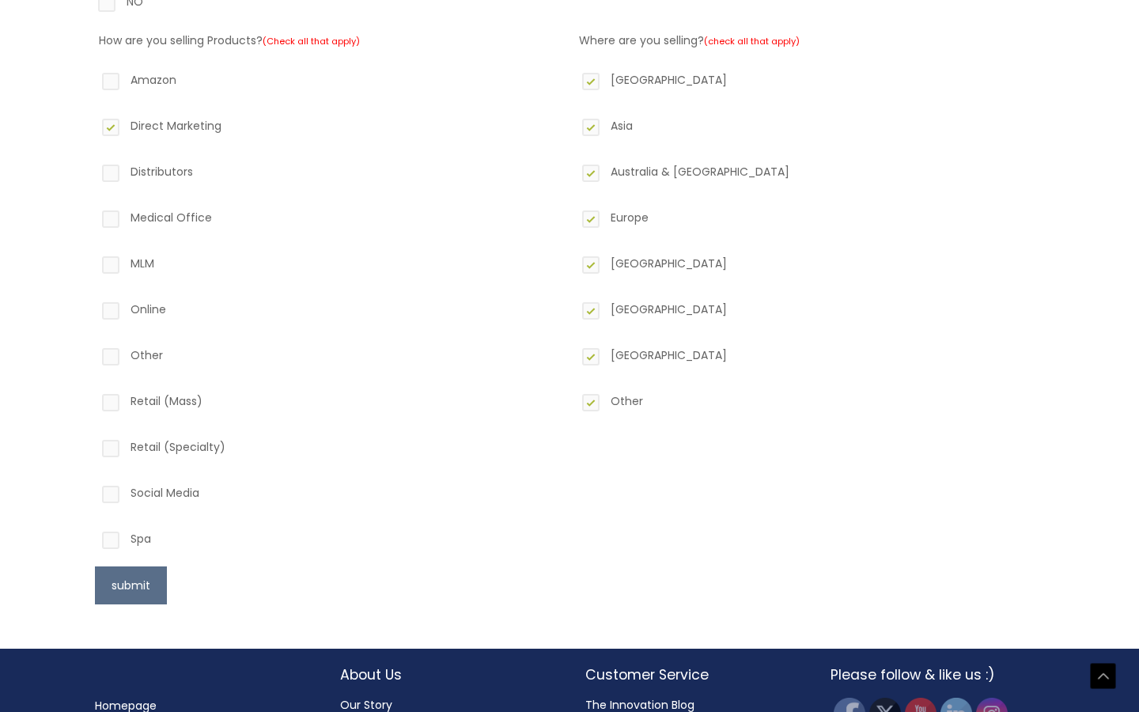
click at [107, 397] on label "Retail (Mass)" at bounding box center [329, 404] width 461 height 27
click at [93, 397] on input "Retail (Mass)" at bounding box center [88, 396] width 10 height 10
checkbox input "true"
click at [119, 448] on label "Retail (Specialty)" at bounding box center [329, 450] width 461 height 27
click at [93, 447] on input "Retail (Specialty)" at bounding box center [88, 442] width 10 height 10
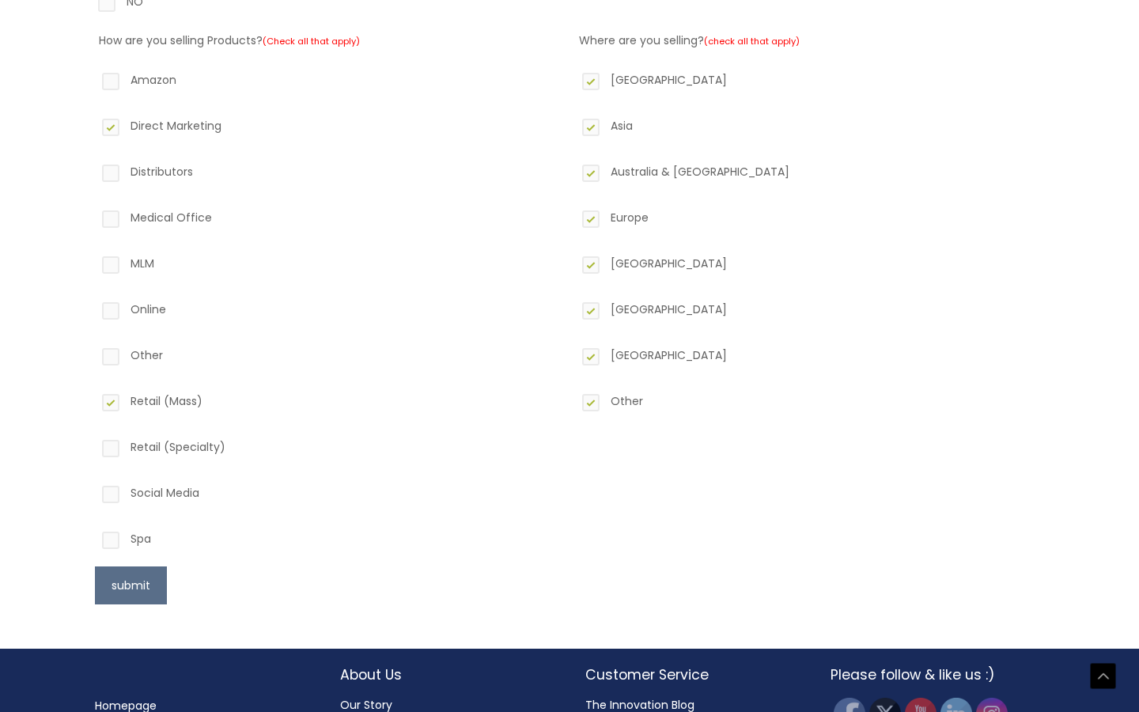
checkbox input "true"
click at [115, 584] on button "submit" at bounding box center [131, 585] width 72 height 38
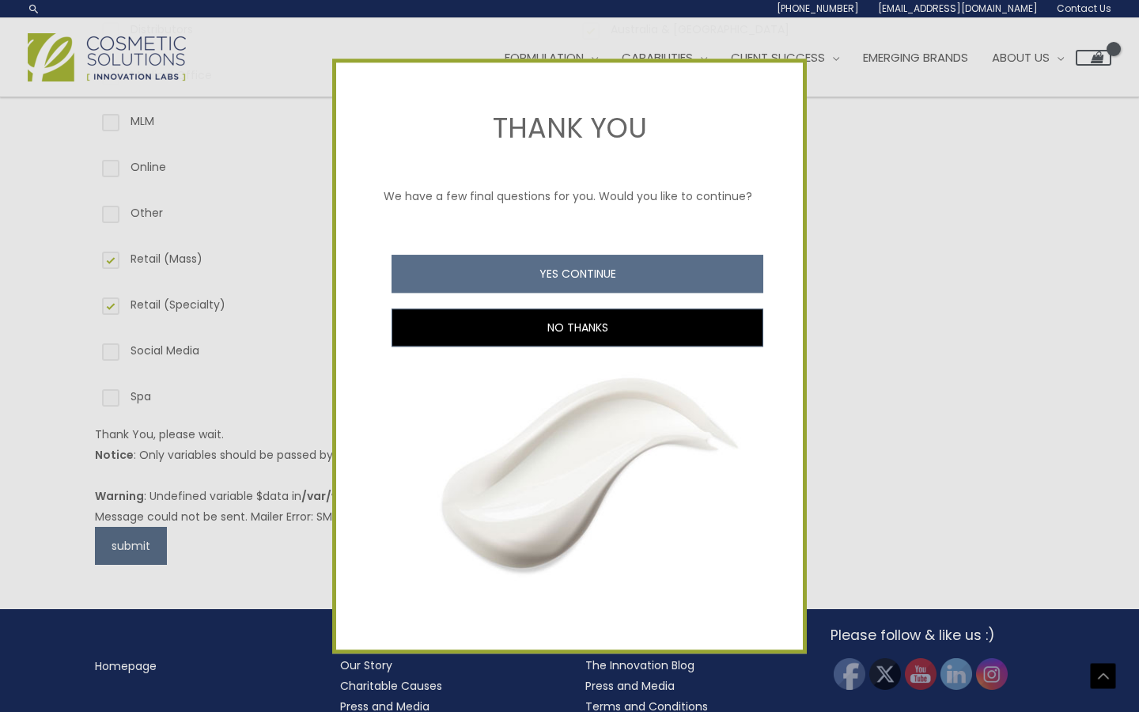
scroll to position [628, 0]
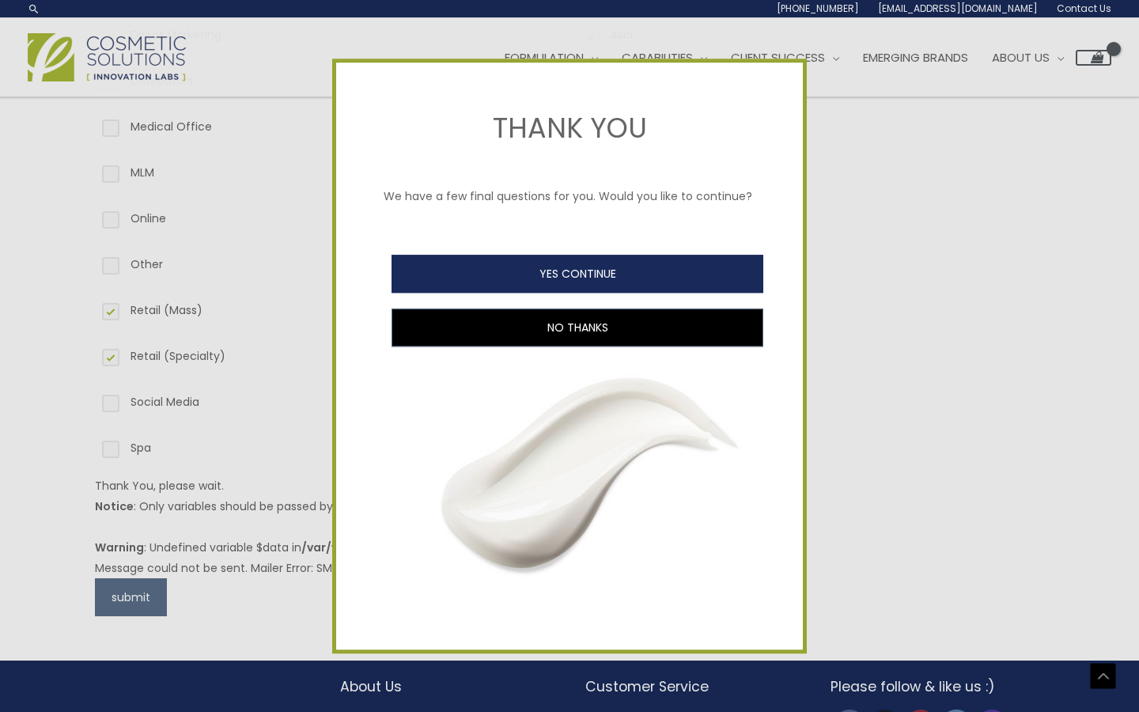
click at [655, 274] on button "YES CONTINUE" at bounding box center [577, 274] width 372 height 38
click at [654, 268] on button "YES CONTINUE" at bounding box center [577, 274] width 372 height 38
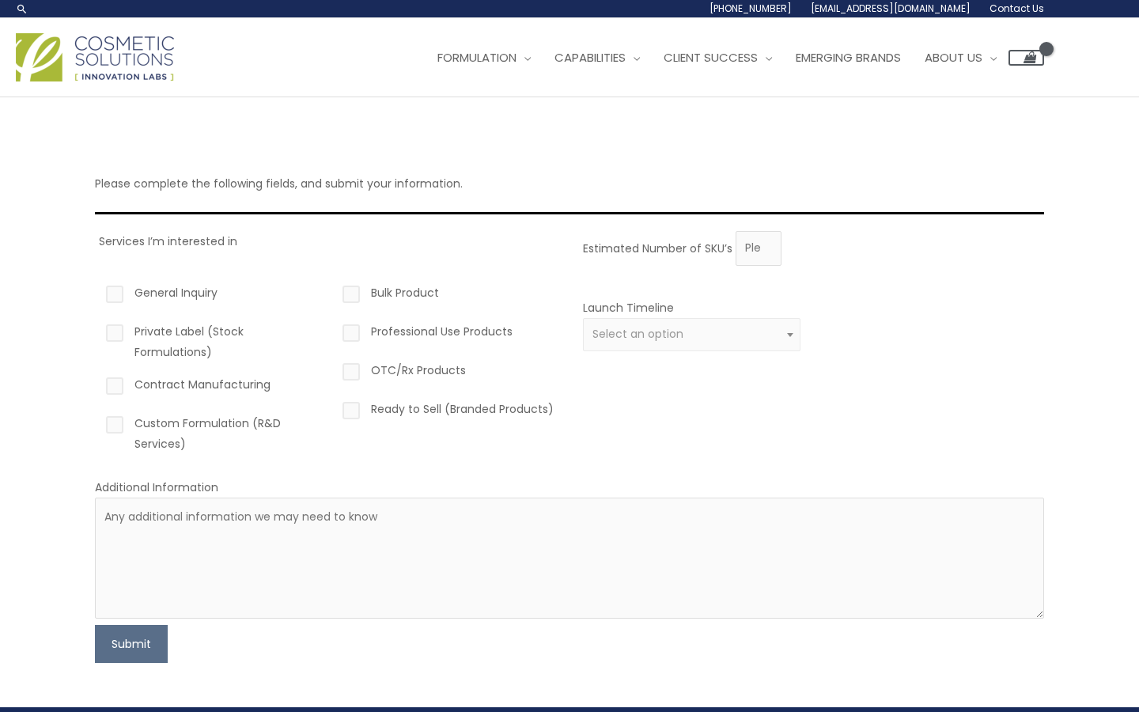
click at [355, 416] on label "Ready to Sell (Branded Products)" at bounding box center [447, 412] width 217 height 27
click at [334, 409] on input "Ready to Sell (Branded Products)" at bounding box center [328, 404] width 10 height 10
checkbox input "true"
click at [195, 288] on label "General Inquiry" at bounding box center [211, 295] width 217 height 27
click at [97, 288] on input "General Inquiry" at bounding box center [92, 287] width 10 height 10
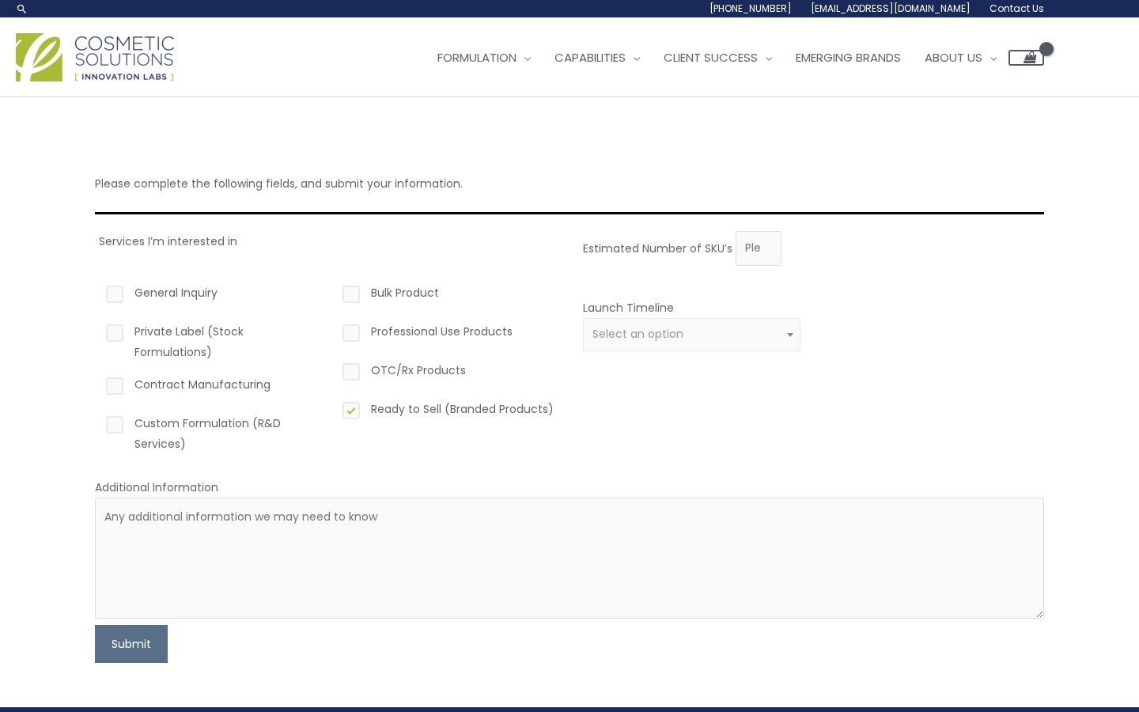
checkbox input "true"
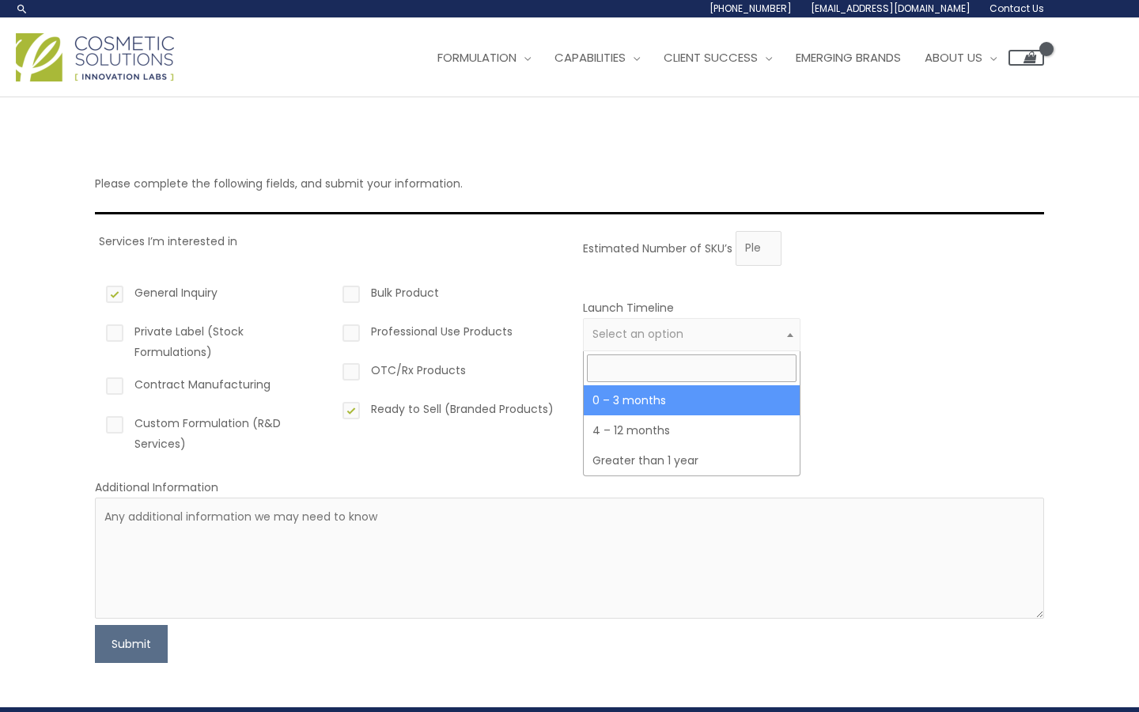
click at [621, 331] on span "Select an option" at bounding box center [637, 334] width 91 height 16
select select "2"
click at [659, 341] on span "× 0 – 3 months" at bounding box center [691, 334] width 199 height 15
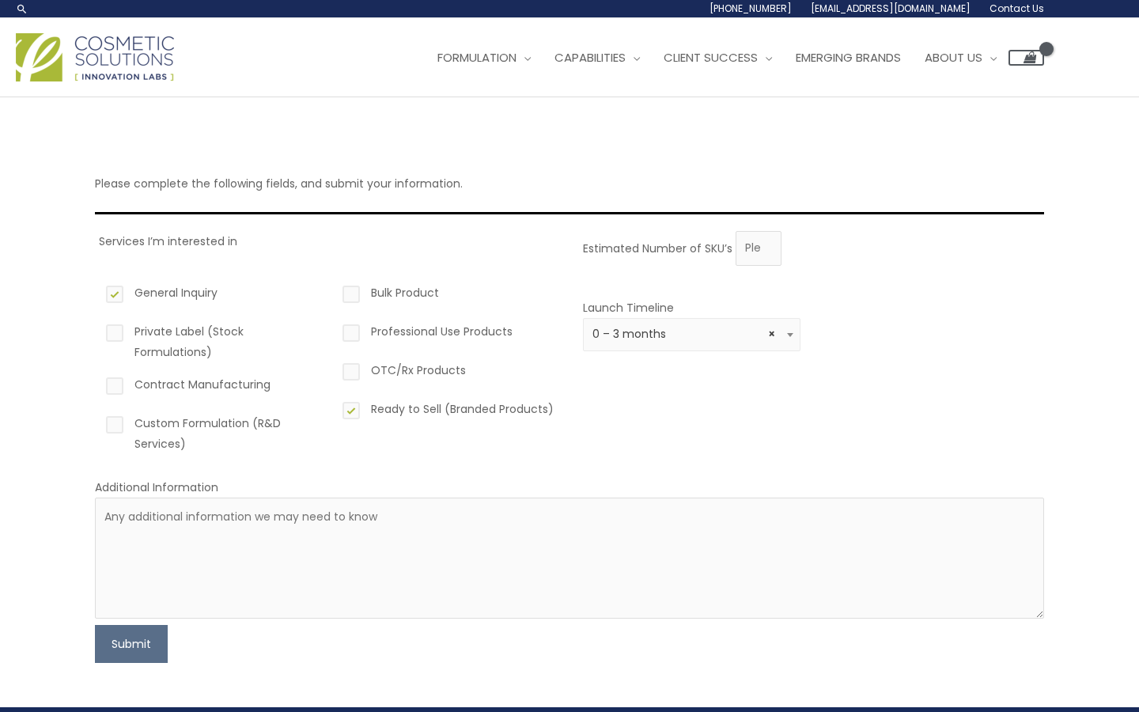
click at [498, 490] on form "Services I’m interested in General Inquiry Private Label (Stock Formulations) C…" at bounding box center [569, 447] width 949 height 432
click at [473, 513] on textarea at bounding box center [569, 557] width 949 height 121
paste textarea "Dear Sir, We have received your inquiry for essential oils and carrier oils. We…"
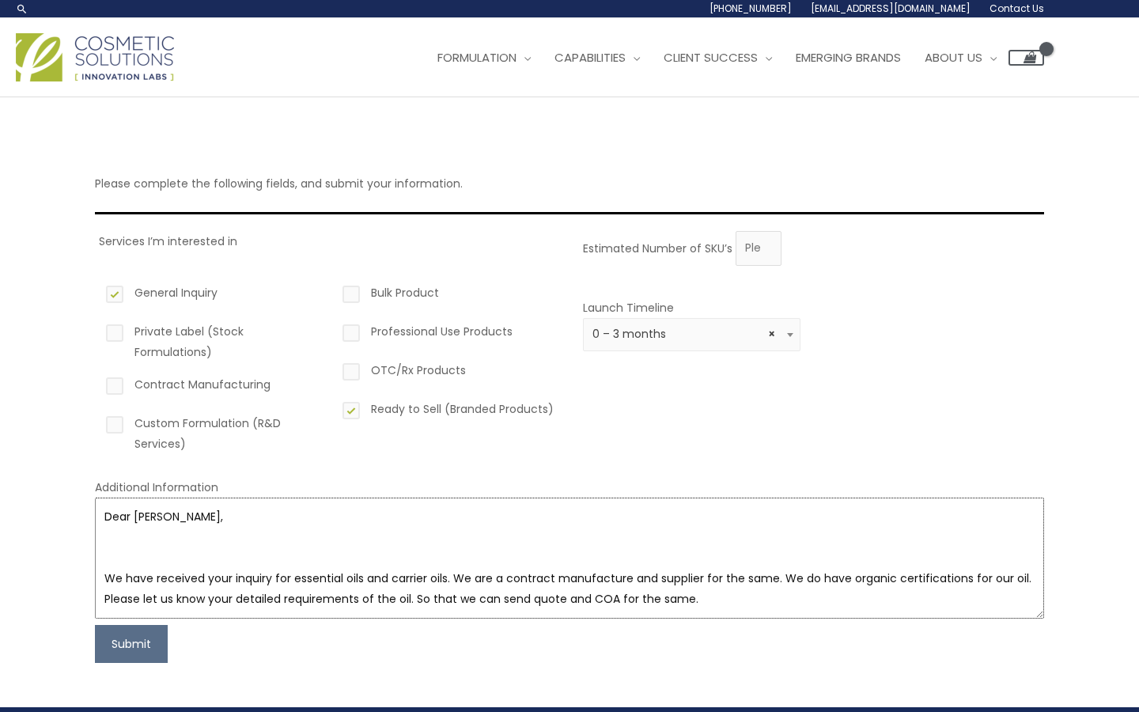
scroll to position [256, 0]
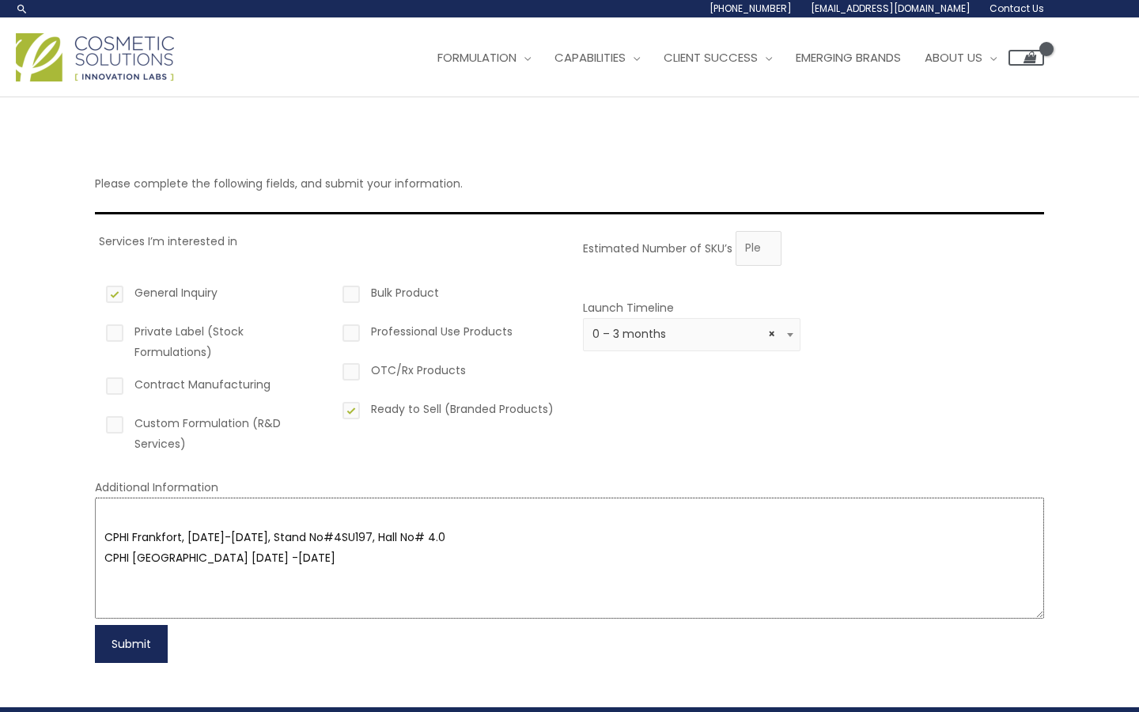
type textarea "Dear Sir, We have received your inquiry for essential oils and carrier oils. We…"
click at [143, 638] on button "Submit" at bounding box center [131, 644] width 73 height 38
click at [763, 244] on input "1" at bounding box center [758, 248] width 46 height 35
click at [763, 244] on input "2" at bounding box center [758, 248] width 46 height 35
click at [767, 251] on input "1" at bounding box center [758, 248] width 46 height 35
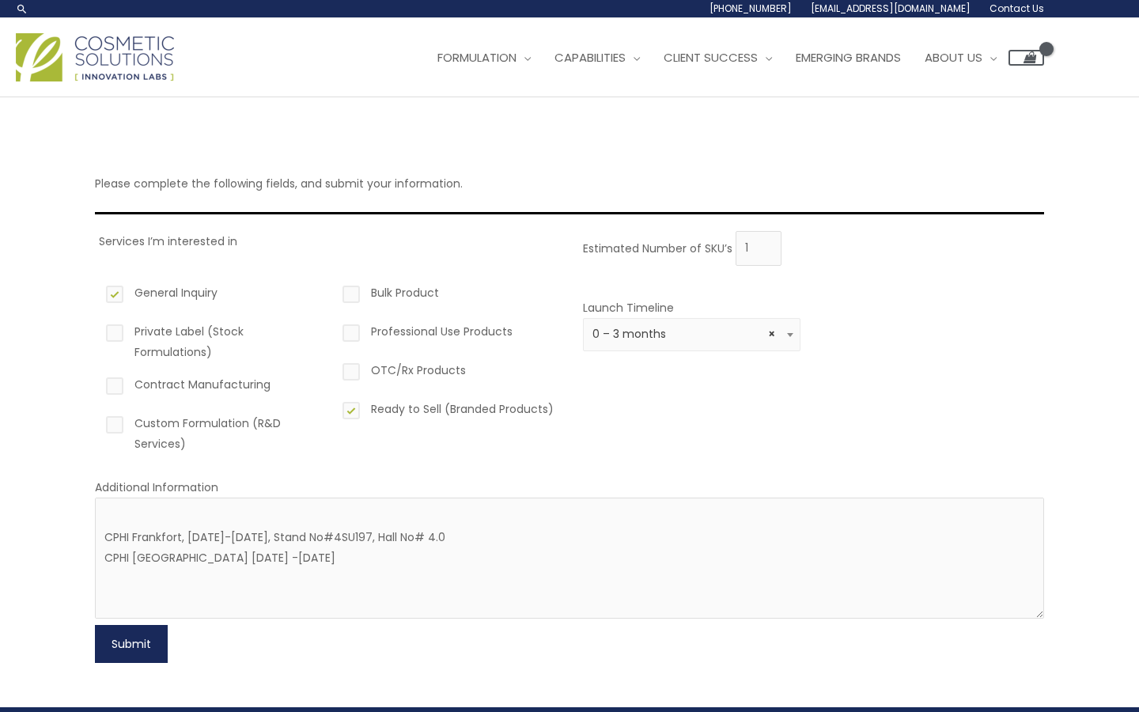
click at [159, 652] on button "Submit" at bounding box center [131, 644] width 73 height 38
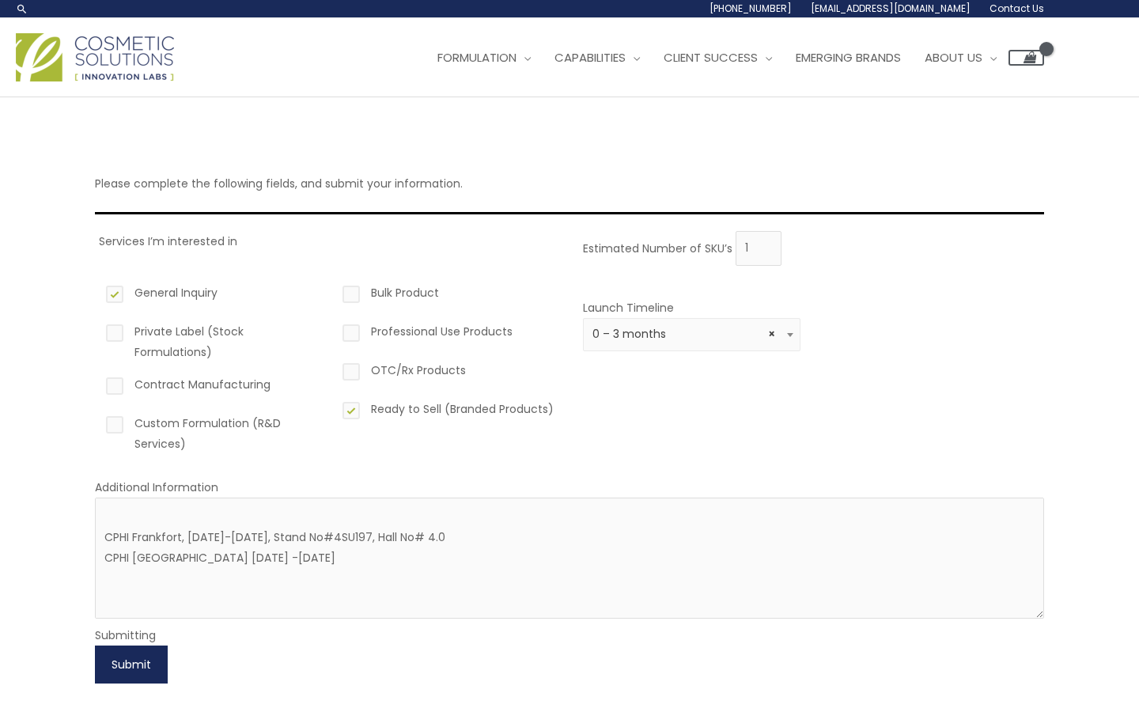
click at [147, 659] on button "Submit" at bounding box center [131, 664] width 73 height 38
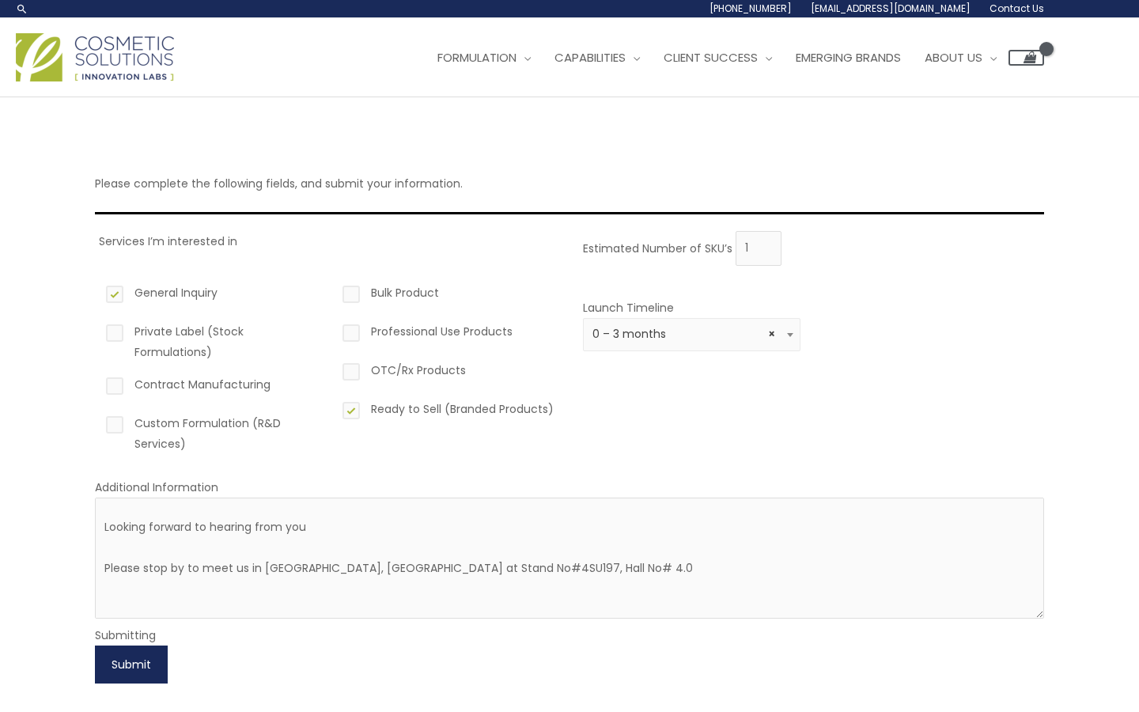
scroll to position [267, 0]
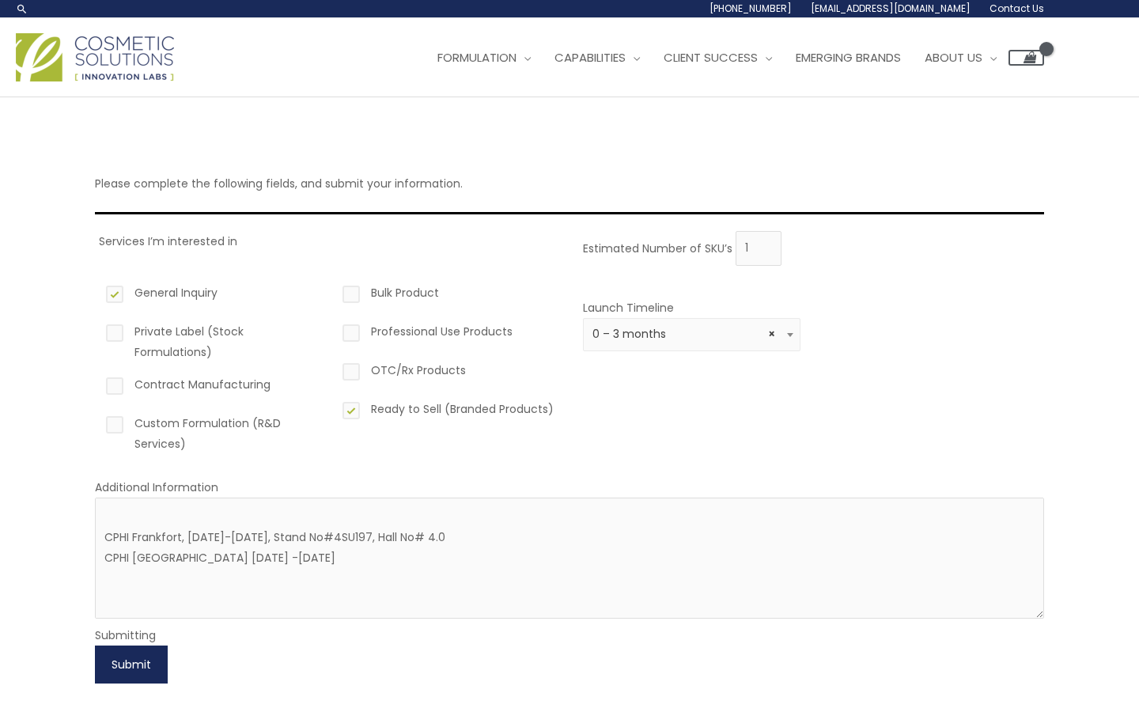
click at [146, 677] on button "Submit" at bounding box center [131, 664] width 73 height 38
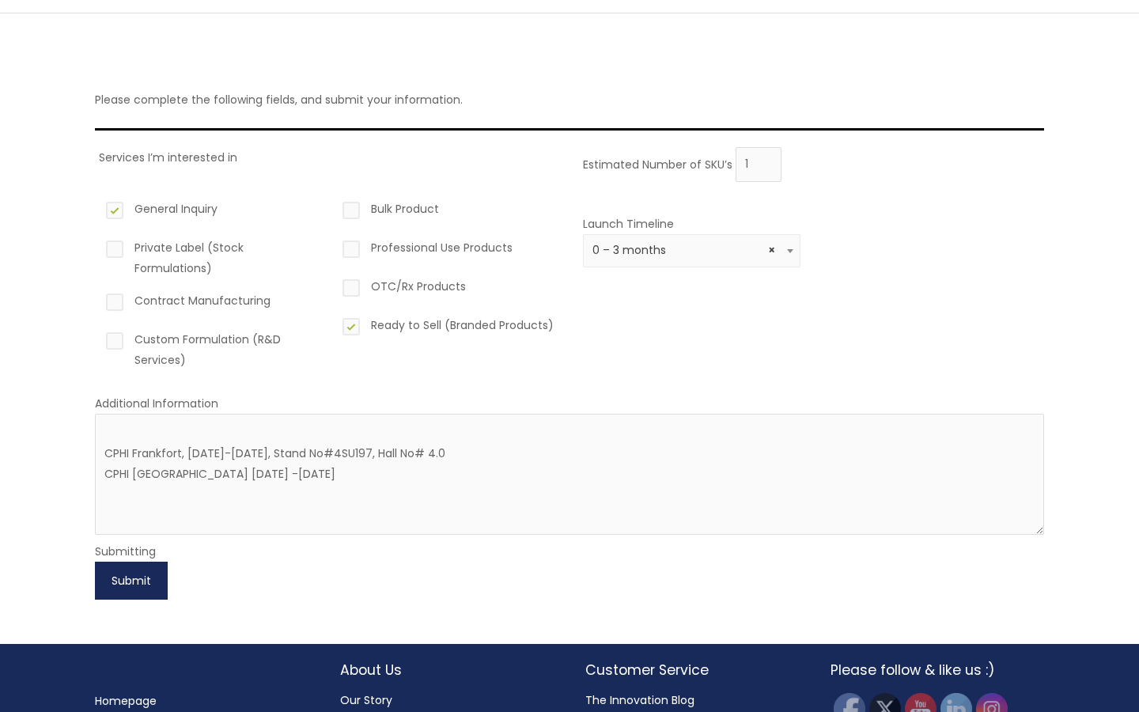
scroll to position [160, 0]
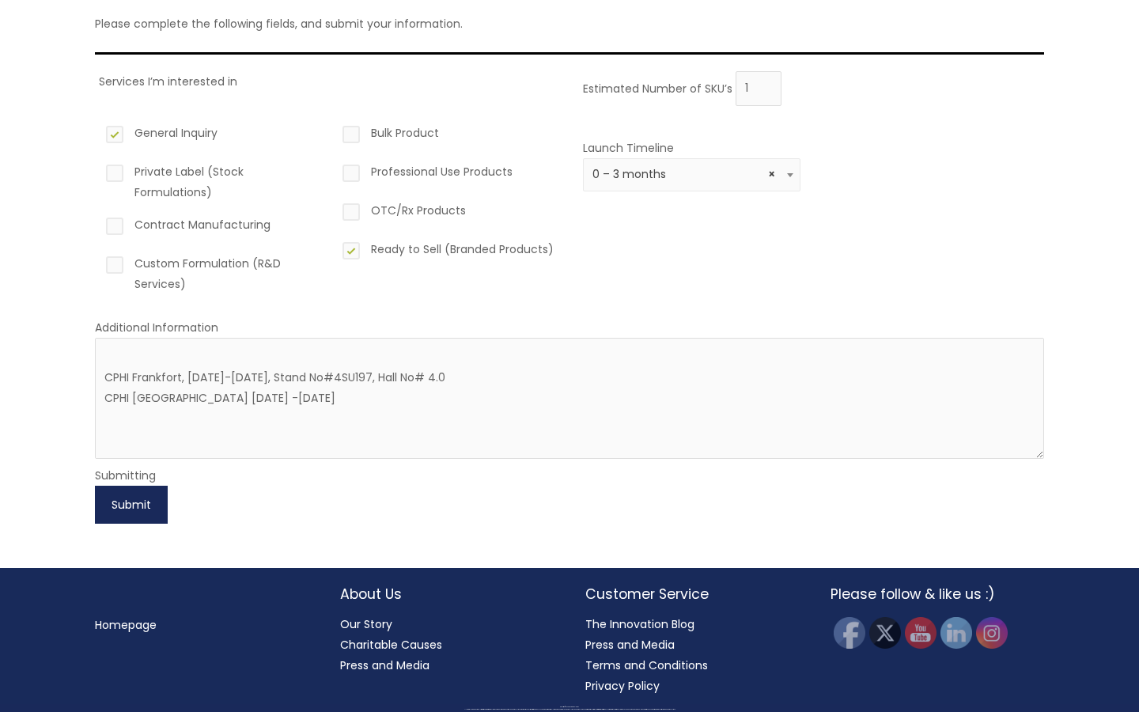
click at [138, 500] on button "Submit" at bounding box center [131, 505] width 73 height 38
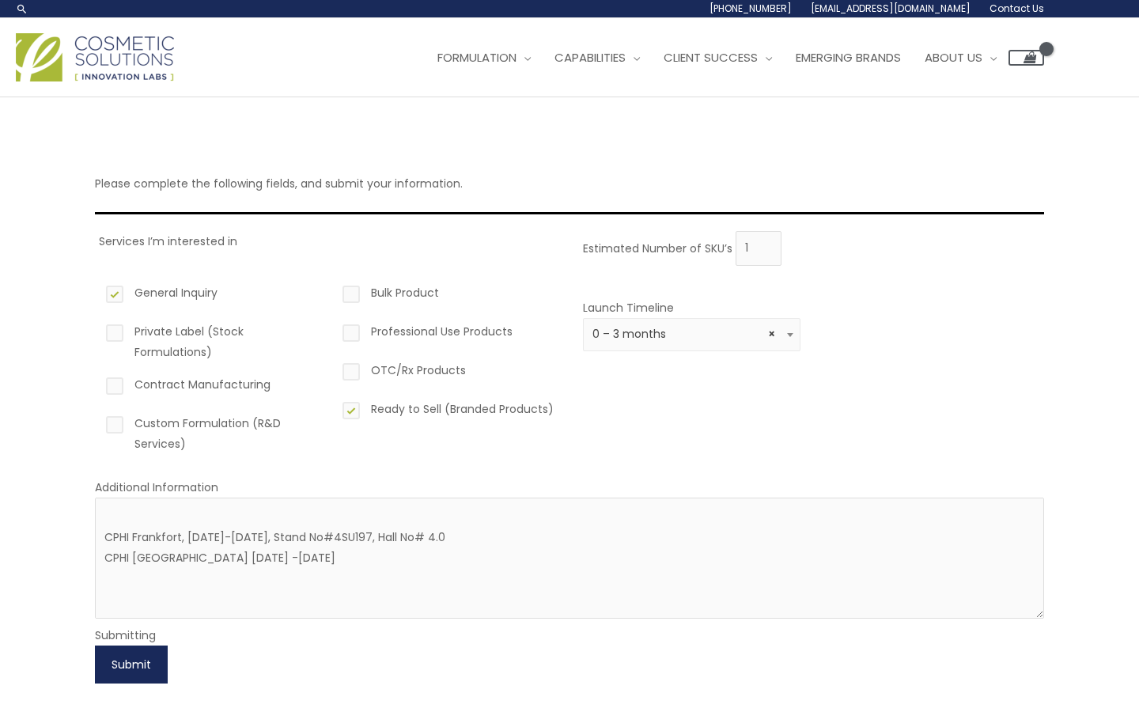
scroll to position [260, 0]
click at [132, 659] on button "Submit" at bounding box center [131, 664] width 73 height 38
click at [742, 251] on input "1" at bounding box center [758, 248] width 46 height 35
type input "0"
click at [762, 255] on input "0" at bounding box center [758, 248] width 46 height 35
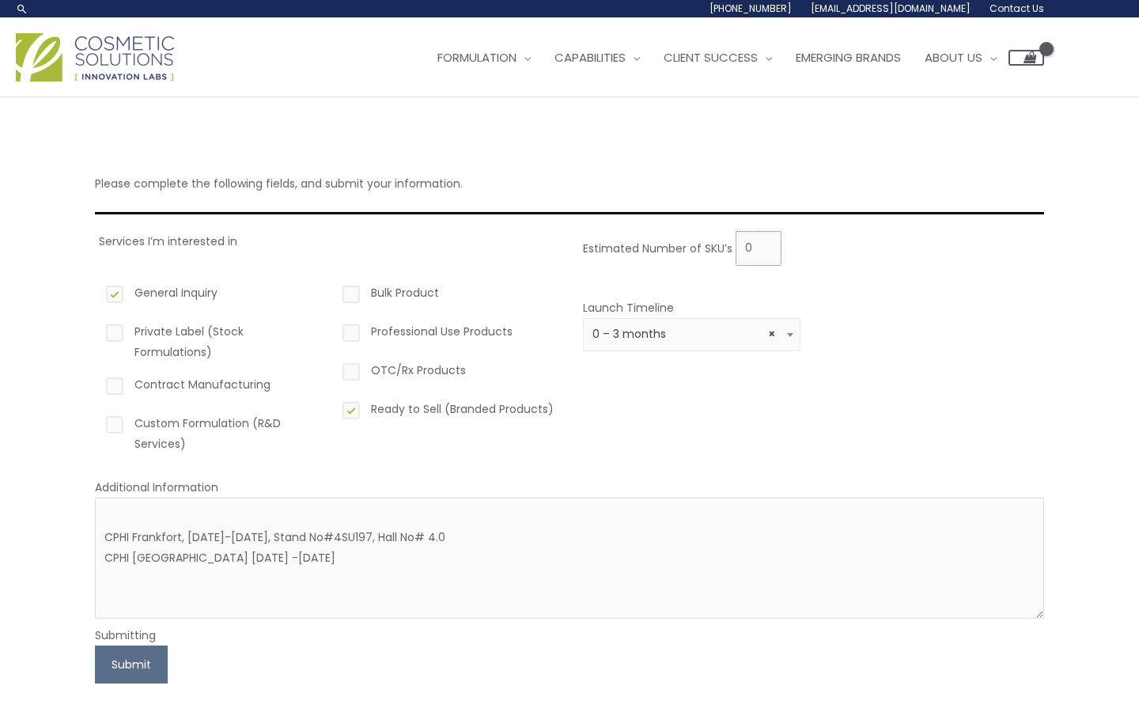
click at [762, 255] on input "0" at bounding box center [758, 248] width 46 height 35
click at [127, 669] on button "Submit" at bounding box center [131, 664] width 73 height 38
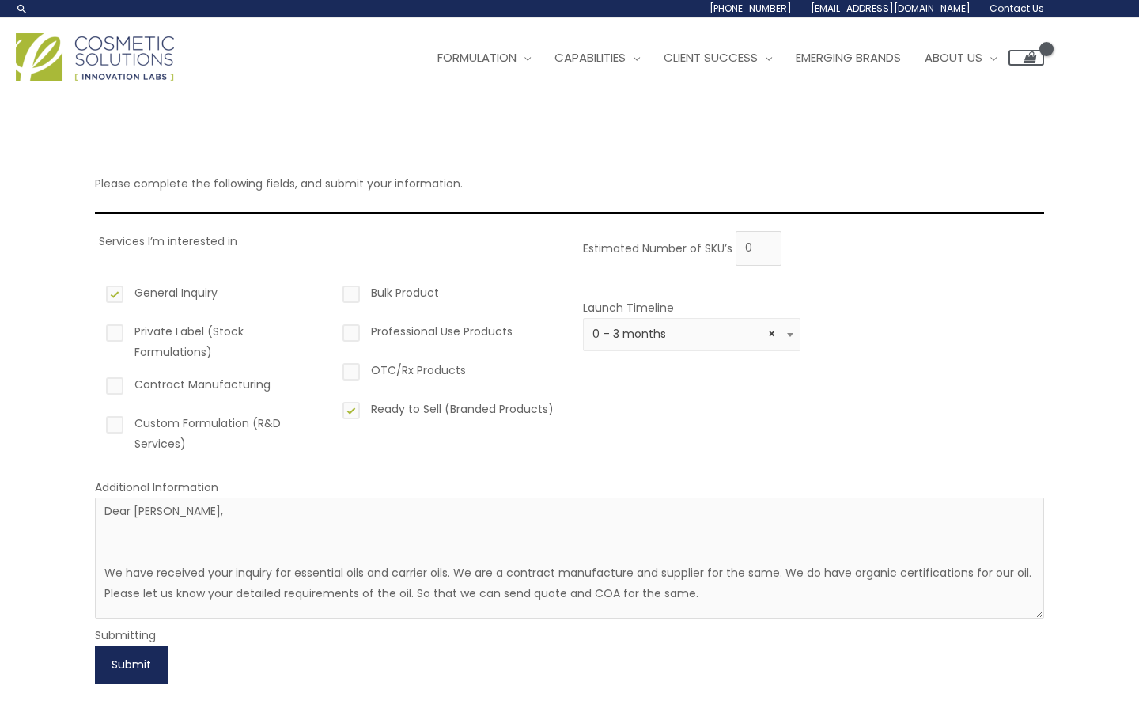
scroll to position [0, 0]
click at [101, 663] on button "Submit" at bounding box center [131, 664] width 73 height 38
click at [1006, 5] on span "Contact Us" at bounding box center [1016, 8] width 55 height 13
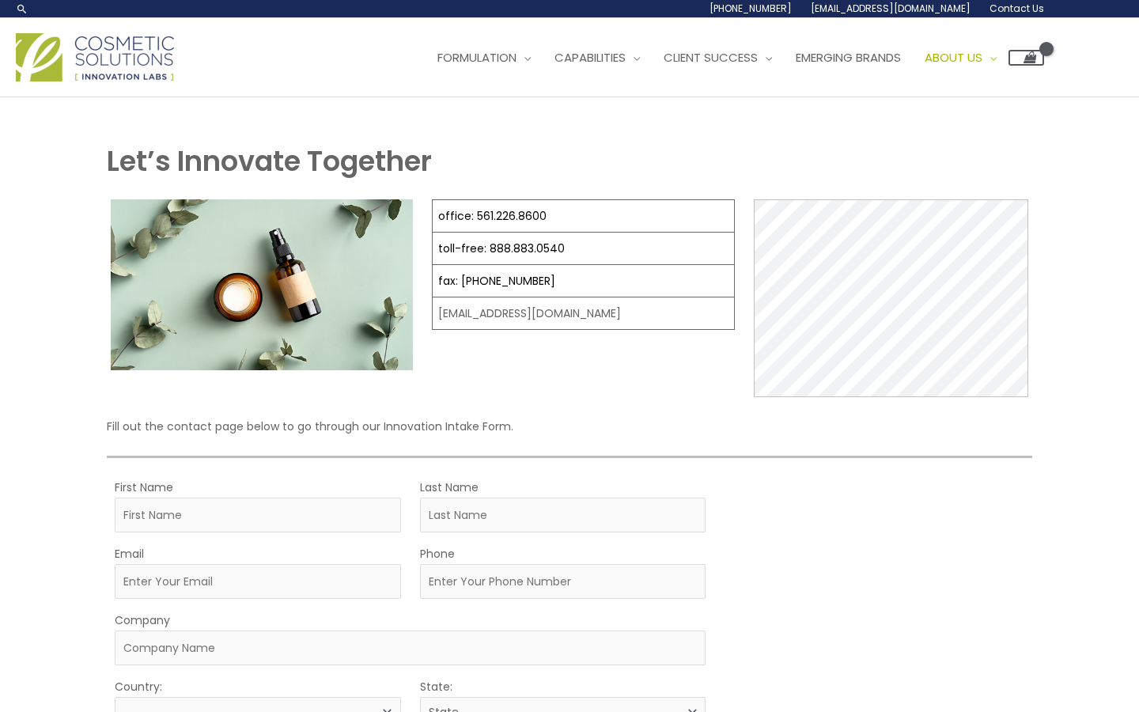
select select
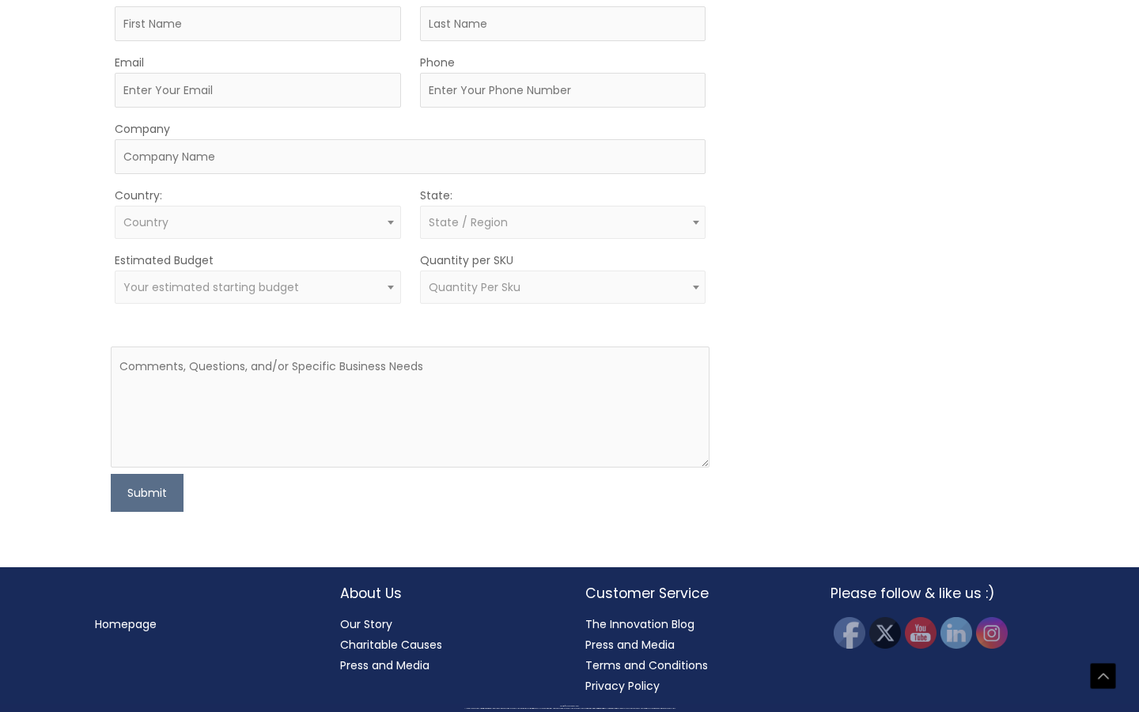
scroll to position [913, 0]
